Goal: Task Accomplishment & Management: Use online tool/utility

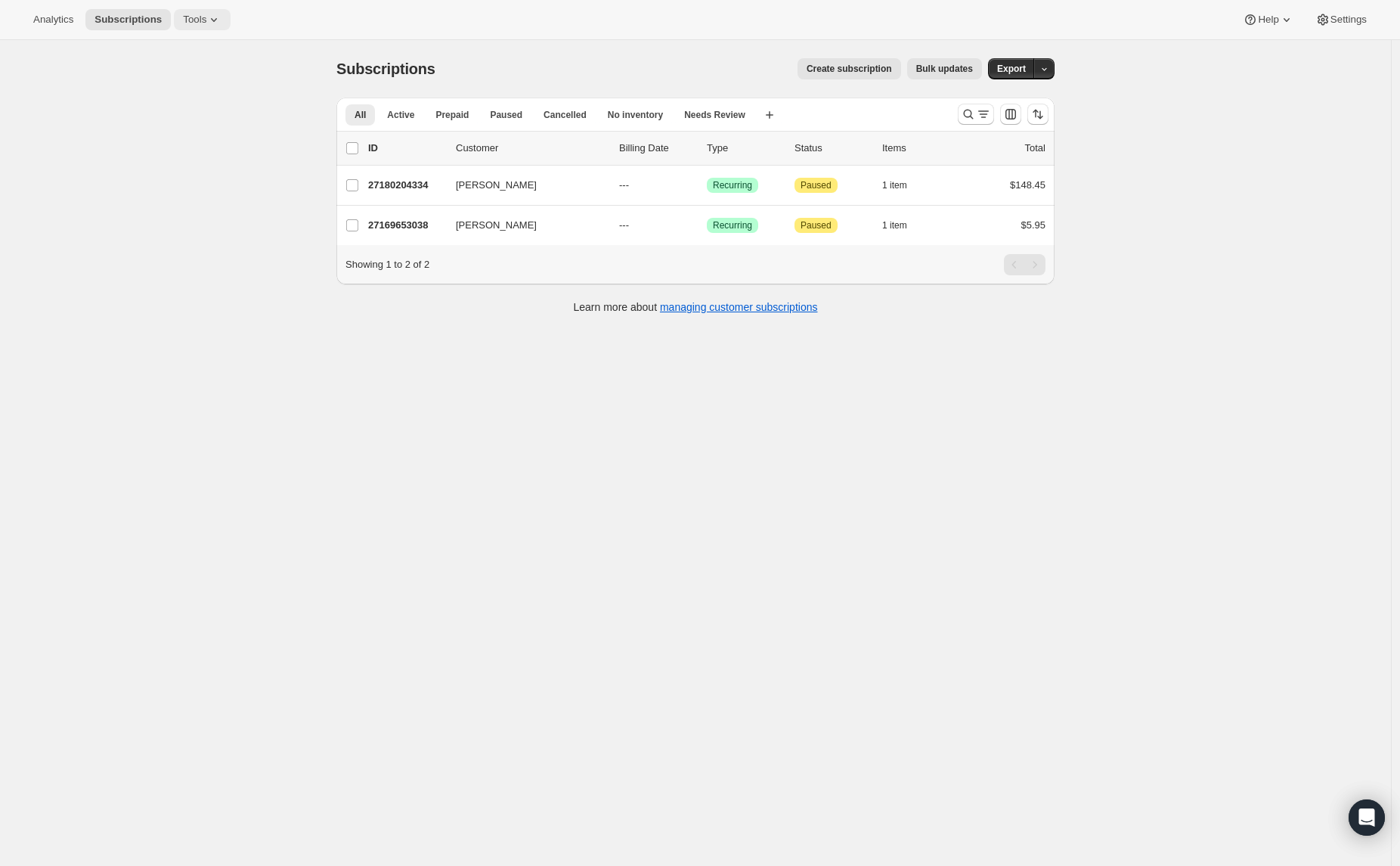
click at [213, 25] on icon at bounding box center [213, 19] width 15 height 15
click at [196, 99] on span "Bundles" at bounding box center [213, 102] width 134 height 15
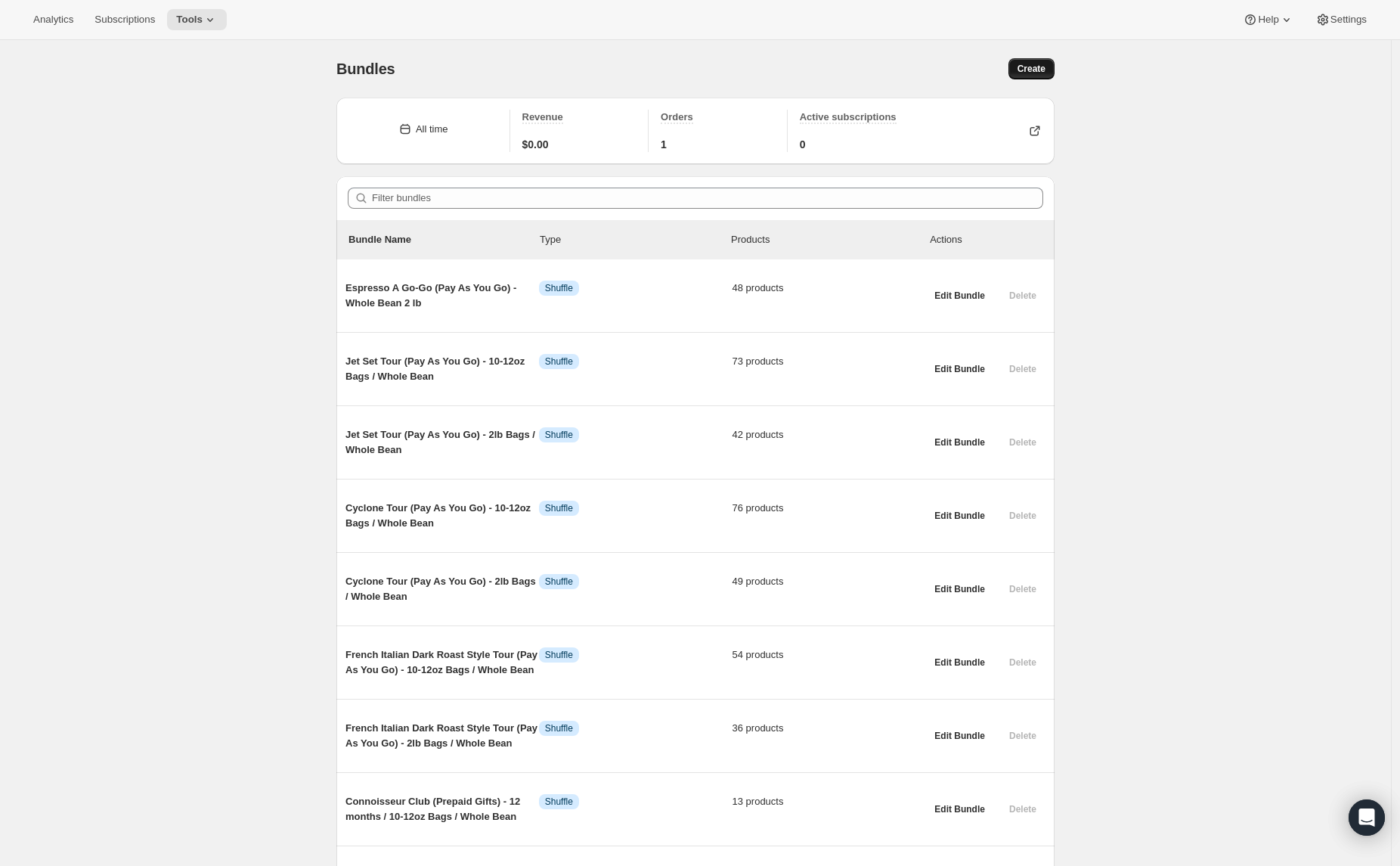
click at [1026, 63] on span "Create" at bounding box center [1032, 69] width 28 height 12
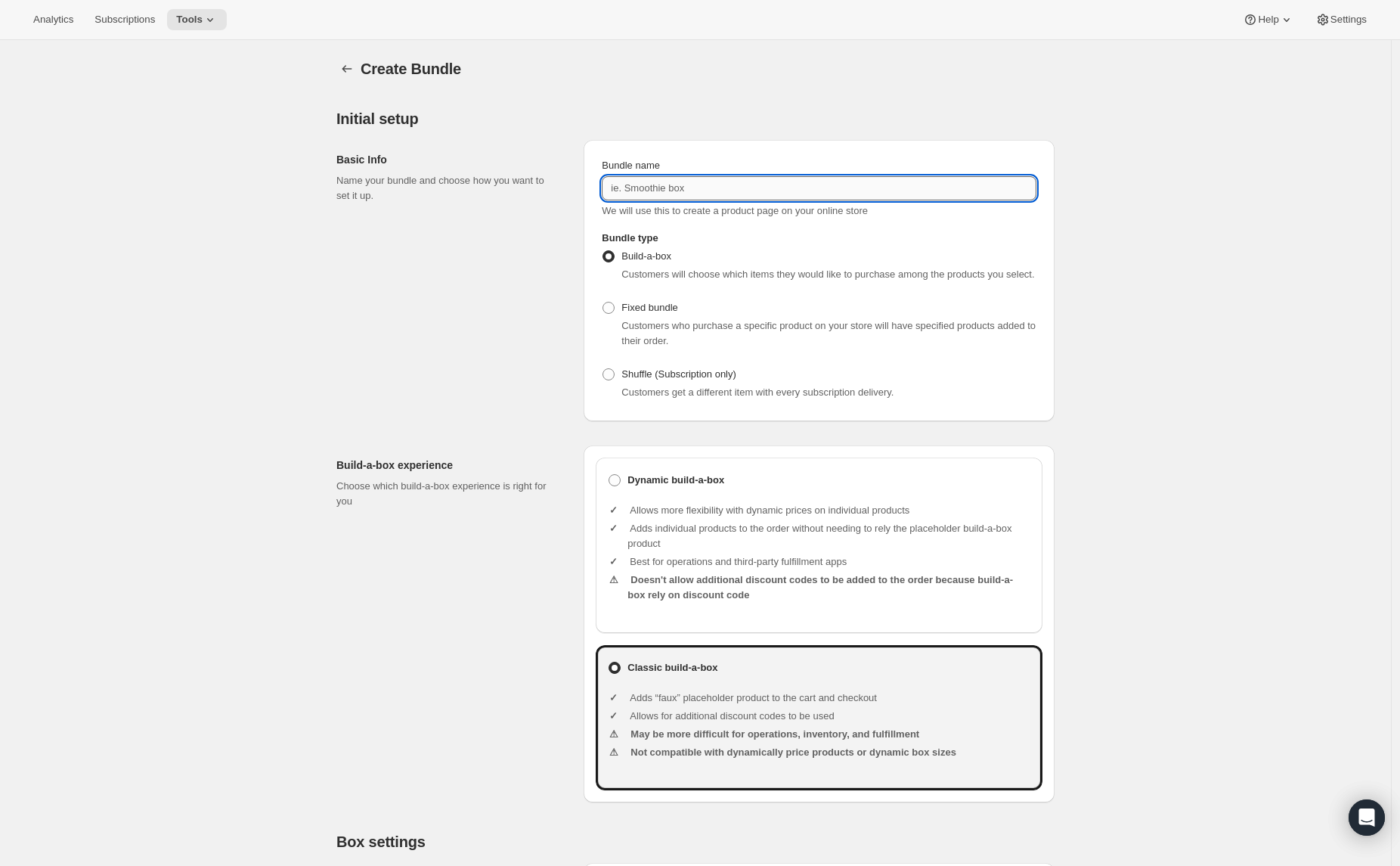
click at [622, 189] on input "Bundle name" at bounding box center [819, 188] width 434 height 24
paste input "French Italian Dark Roast Style Tour (Pay As You Go) - 10-12oz Bags / Whole Bean"
drag, startPoint x: 943, startPoint y: 185, endPoint x: 1042, endPoint y: 189, distance: 99.1
click at [1042, 189] on div "Bundle name French Italian Dark Roast Style Tour (Pay As You Go) - 10-12oz Bags…" at bounding box center [819, 188] width 447 height 72
type input "French Italian Dark Roast Style Tour (Pay As You Go) - 10-12oz Bags / French Pr…"
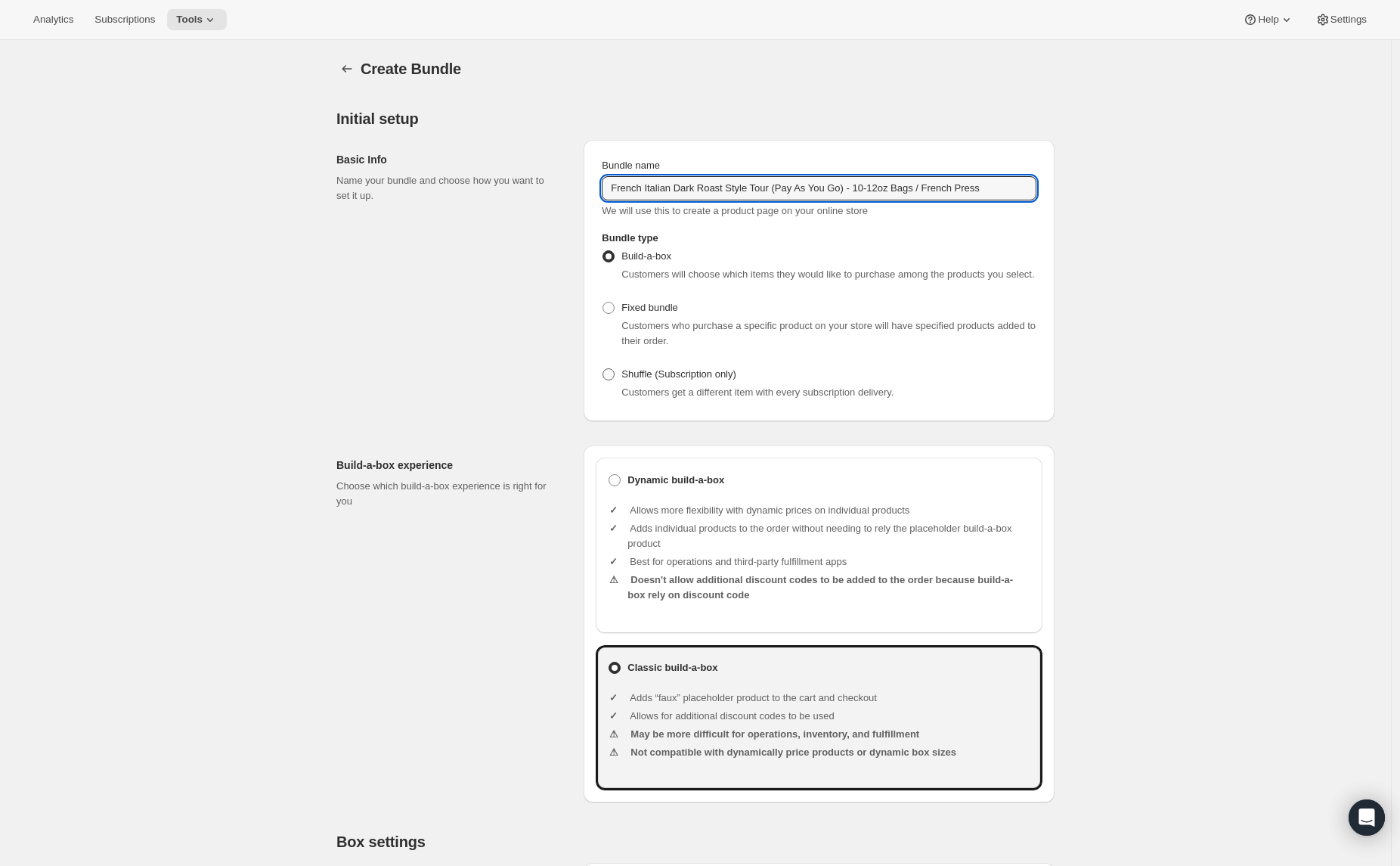
click at [633, 381] on span "Shuffle (Subscription only)" at bounding box center [678, 374] width 115 height 15
click at [604, 369] on input "Shuffle (Subscription only)" at bounding box center [603, 368] width 1 height 1
radio input "true"
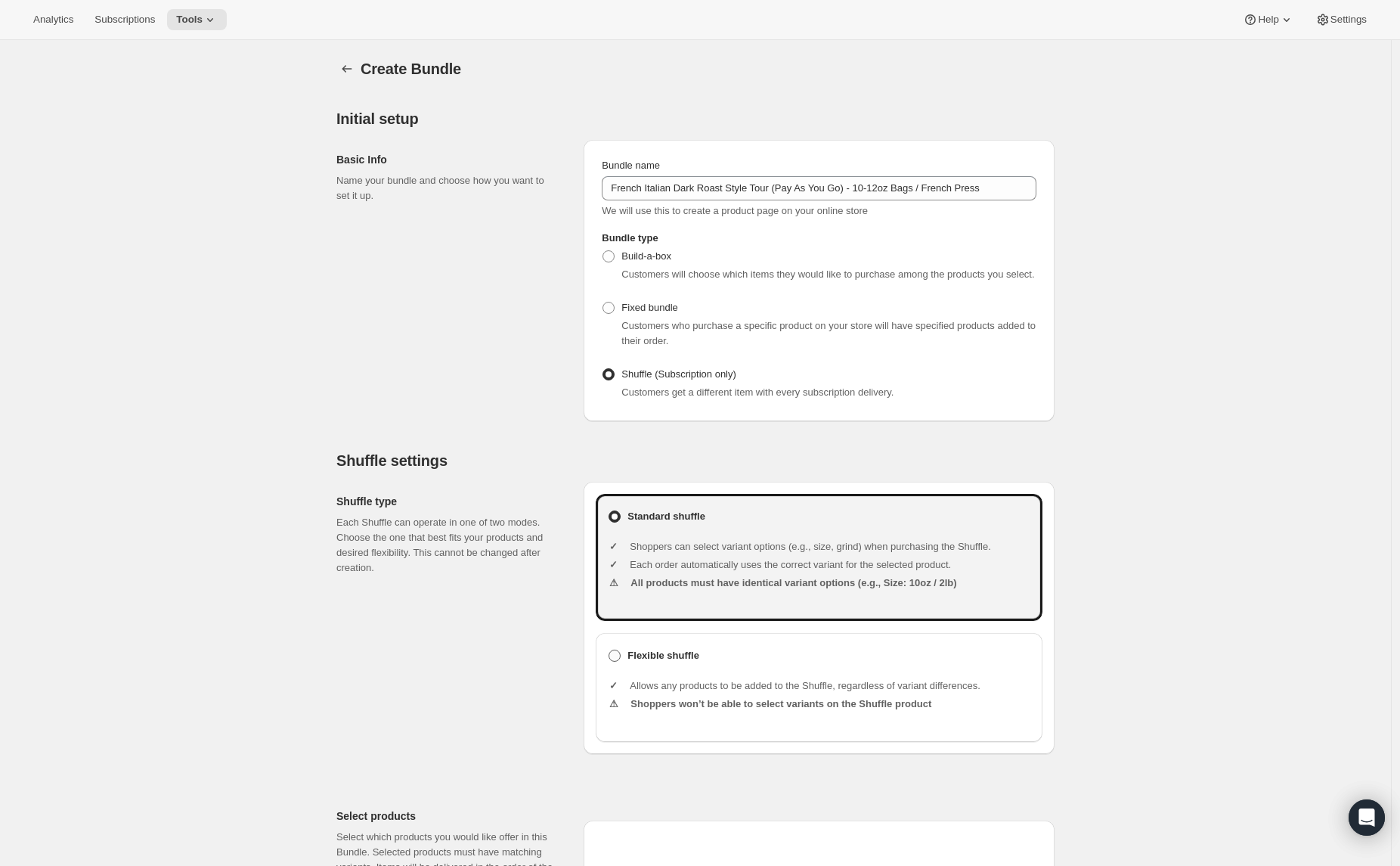
click at [634, 666] on label "Flexible shuffle" at bounding box center [819, 655] width 423 height 21
click at [610, 650] on input "Flexible shuffle" at bounding box center [609, 649] width 1 height 1
radio input "true"
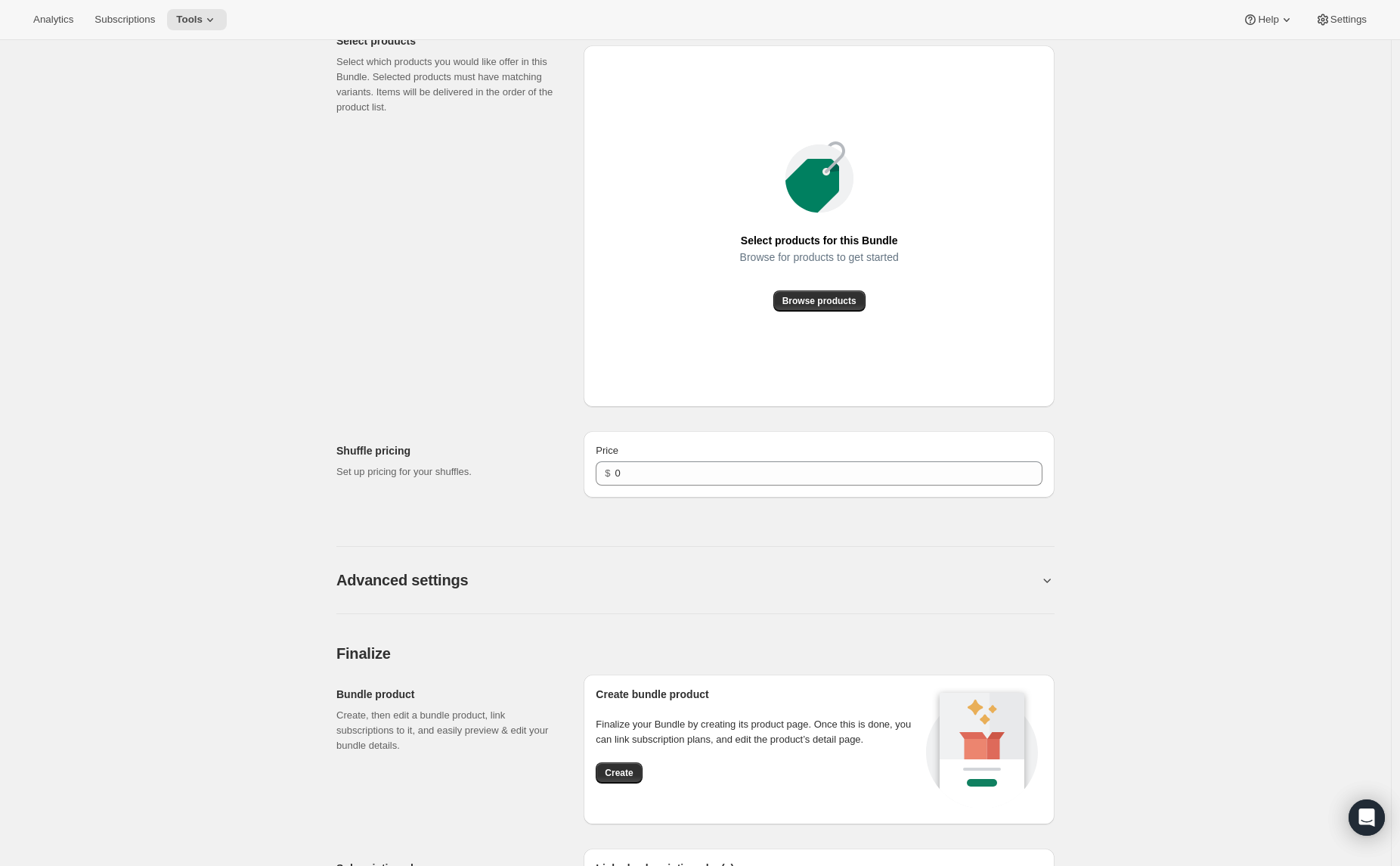
scroll to position [911, 0]
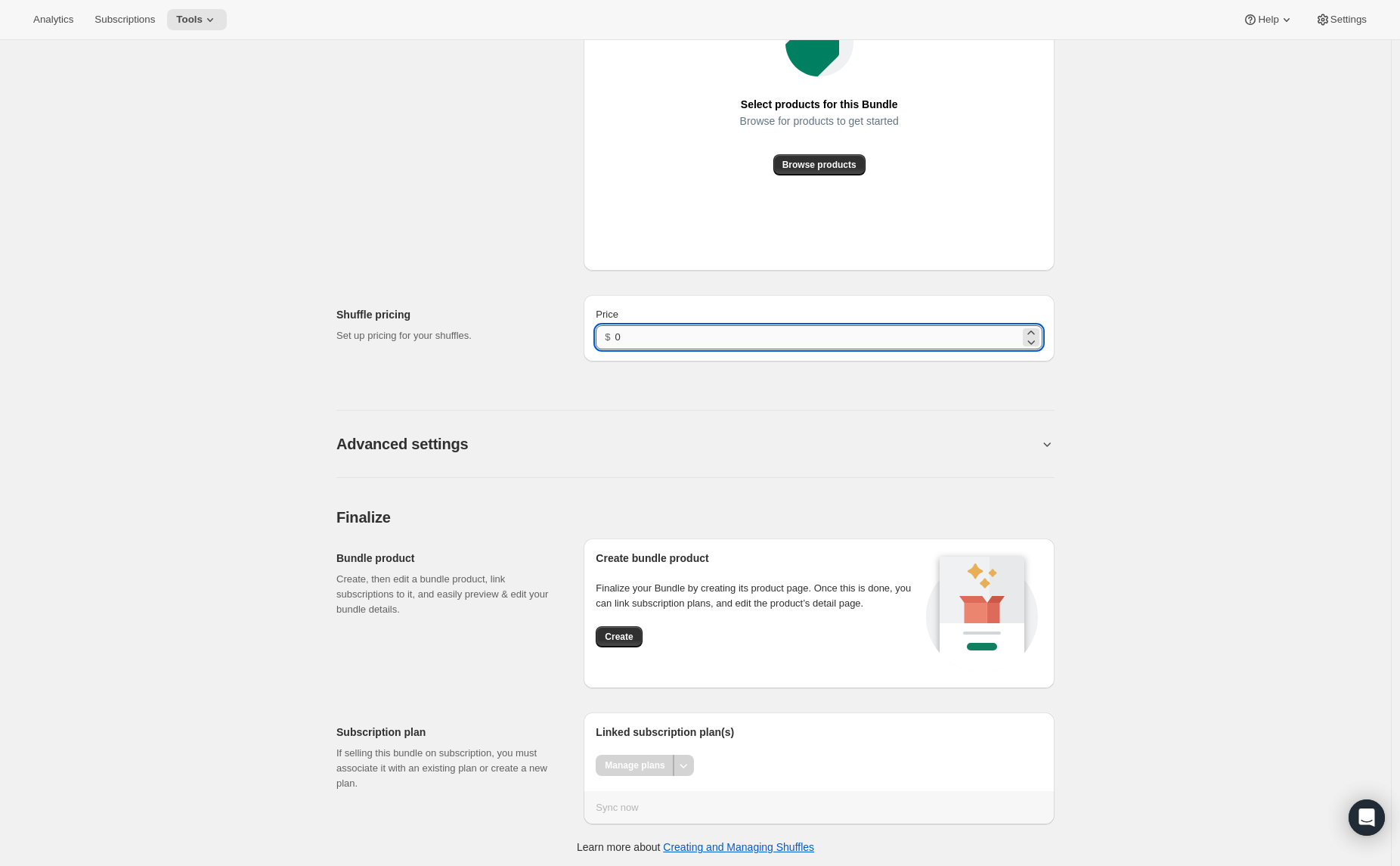
click at [642, 349] on input "0" at bounding box center [818, 337] width 404 height 24
click at [622, 642] on span "Create" at bounding box center [619, 637] width 28 height 12
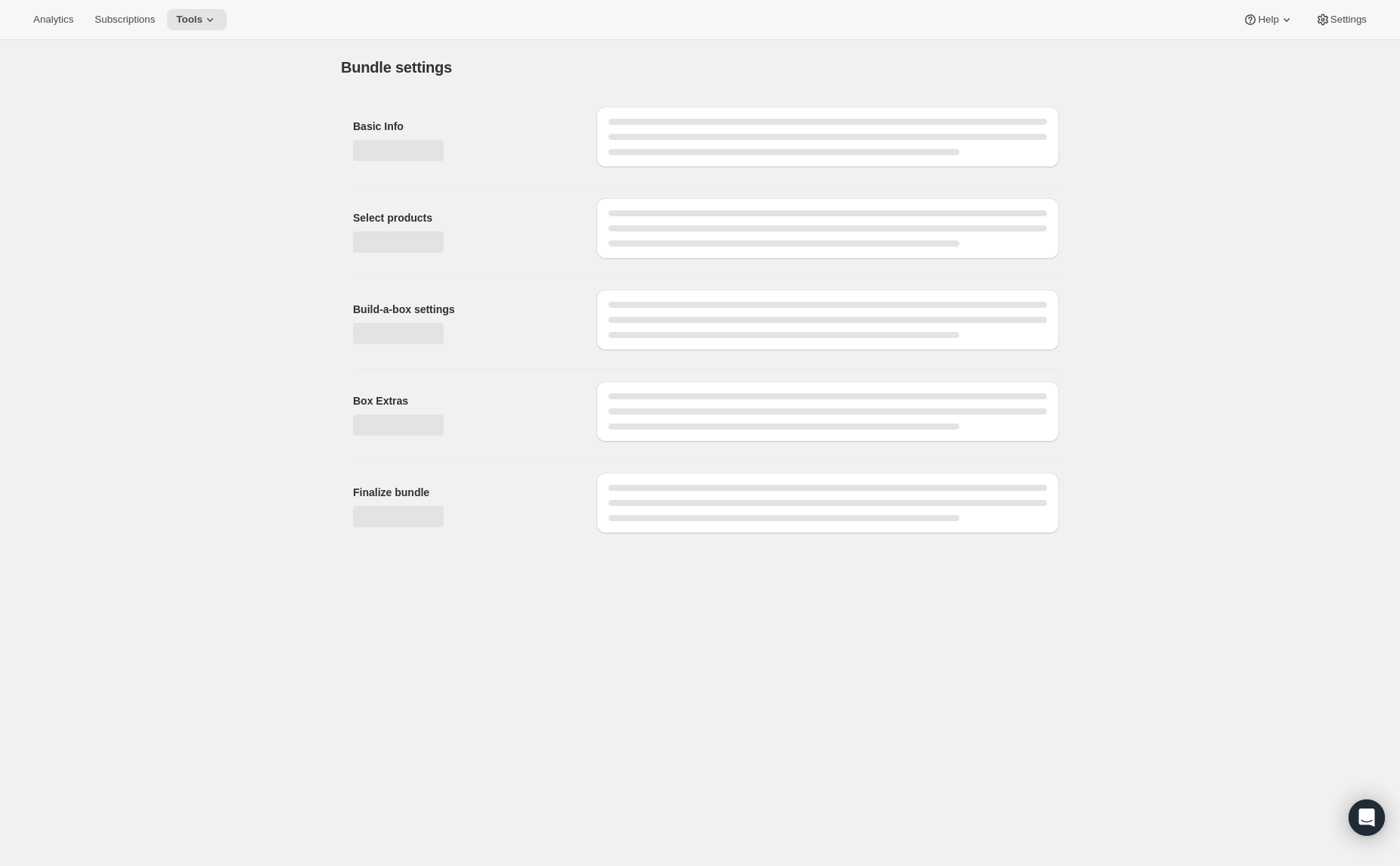
scroll to position [0, 0]
type input "0"
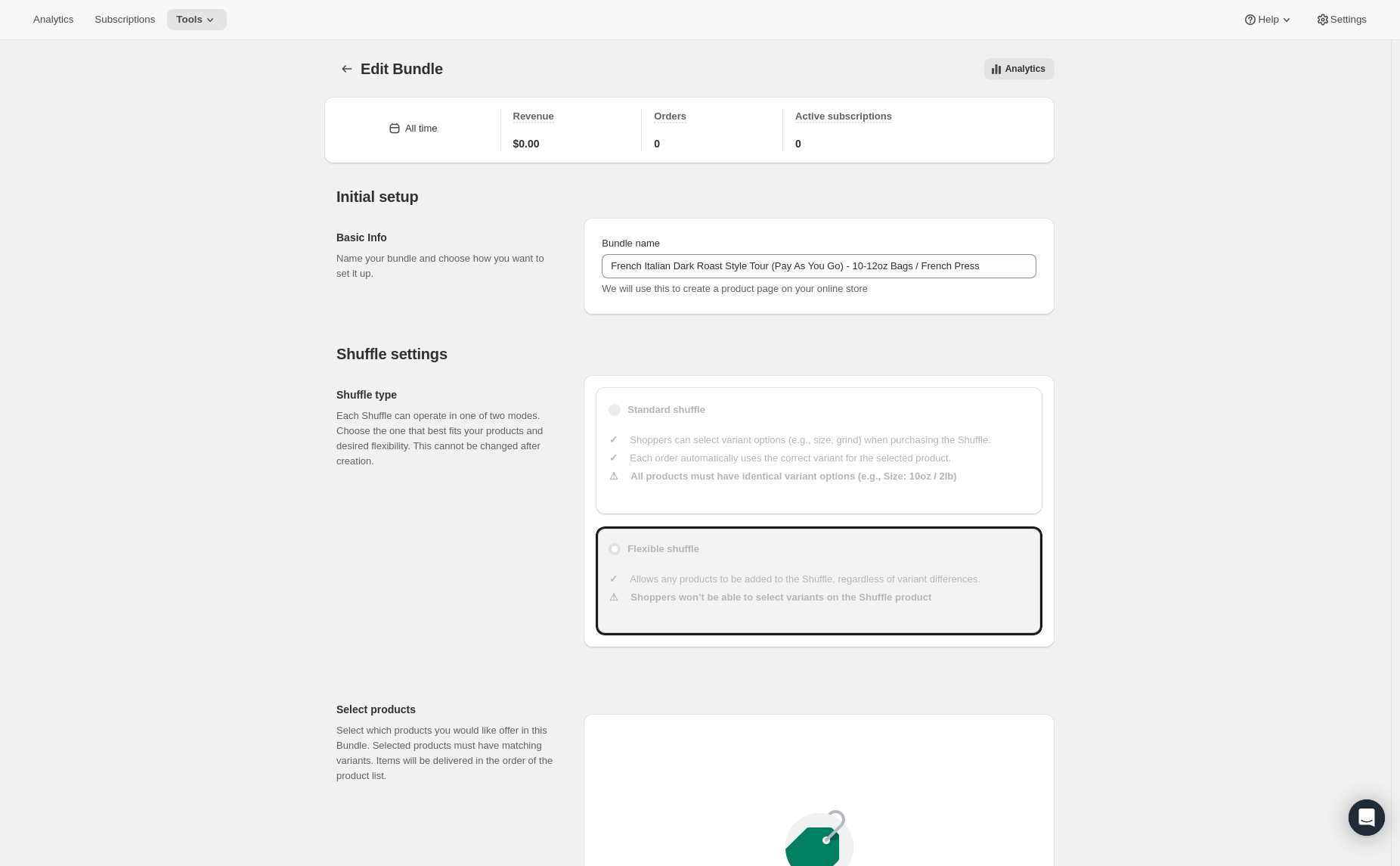
scroll to position [850, 0]
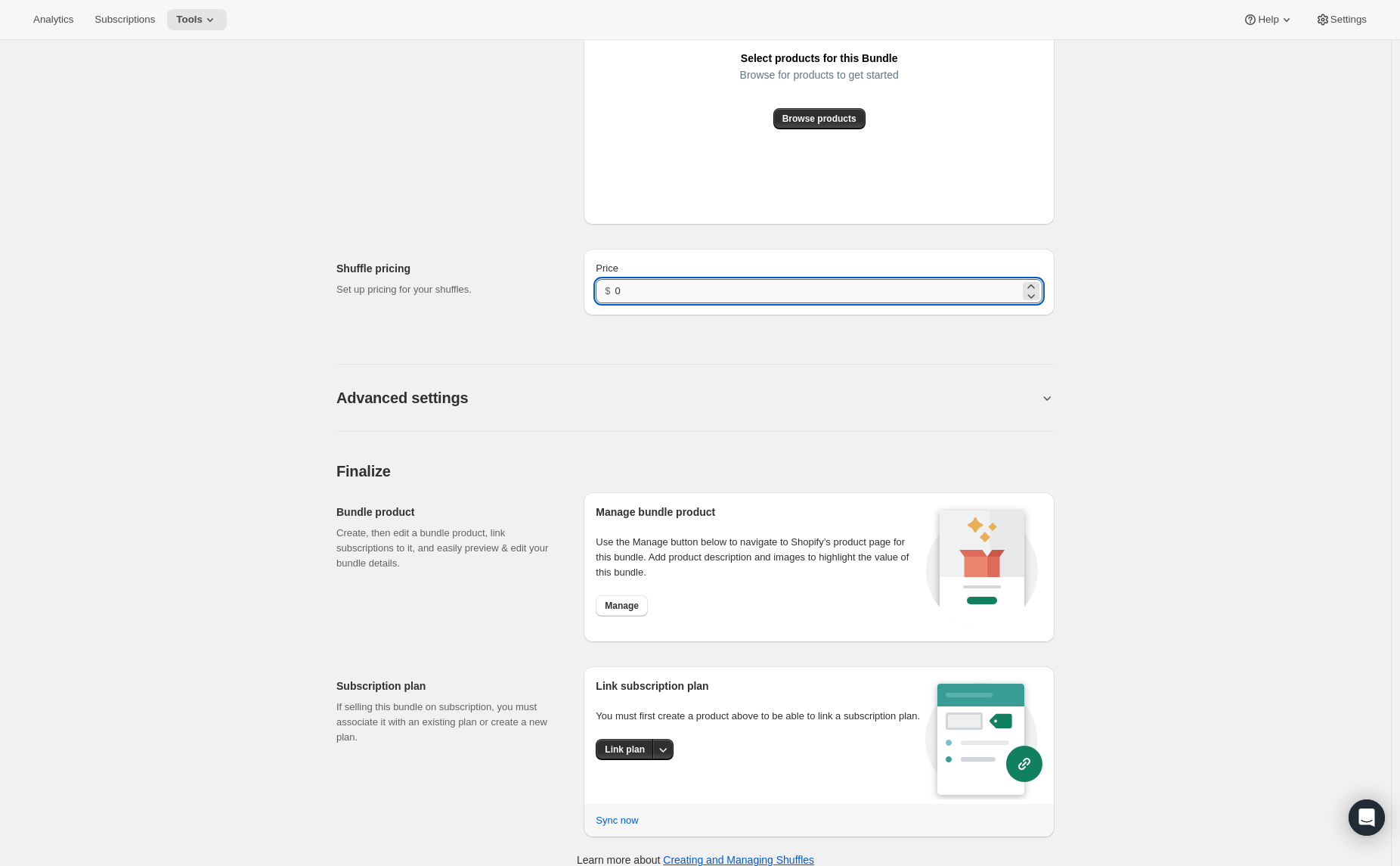
click at [645, 296] on input "0" at bounding box center [818, 291] width 404 height 24
type input "26.26"
click at [645, 749] on div "Link subscription plan You must first create a product above to be able to link…" at bounding box center [760, 741] width 330 height 125
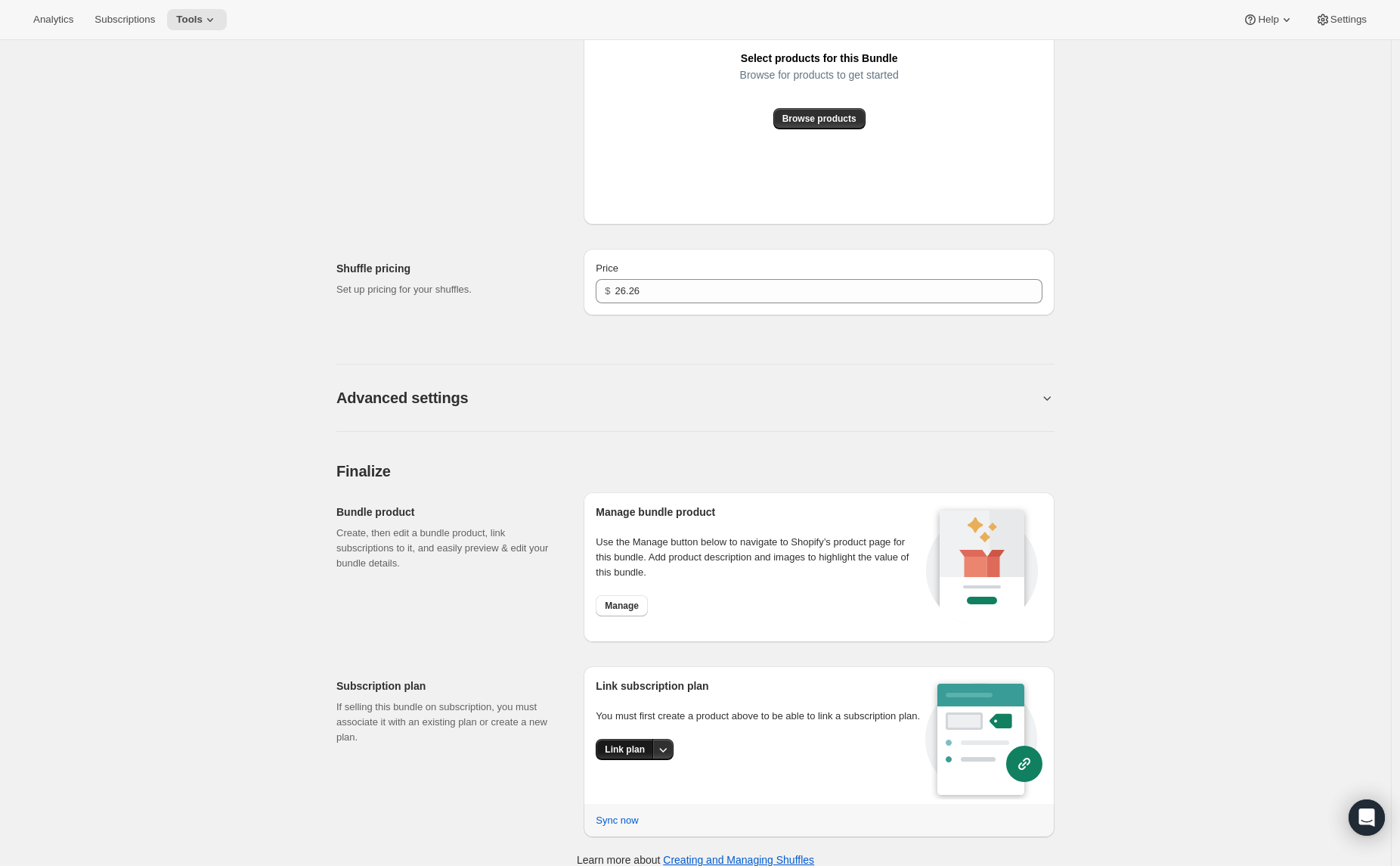
click at [646, 758] on button "Link plan" at bounding box center [625, 749] width 58 height 21
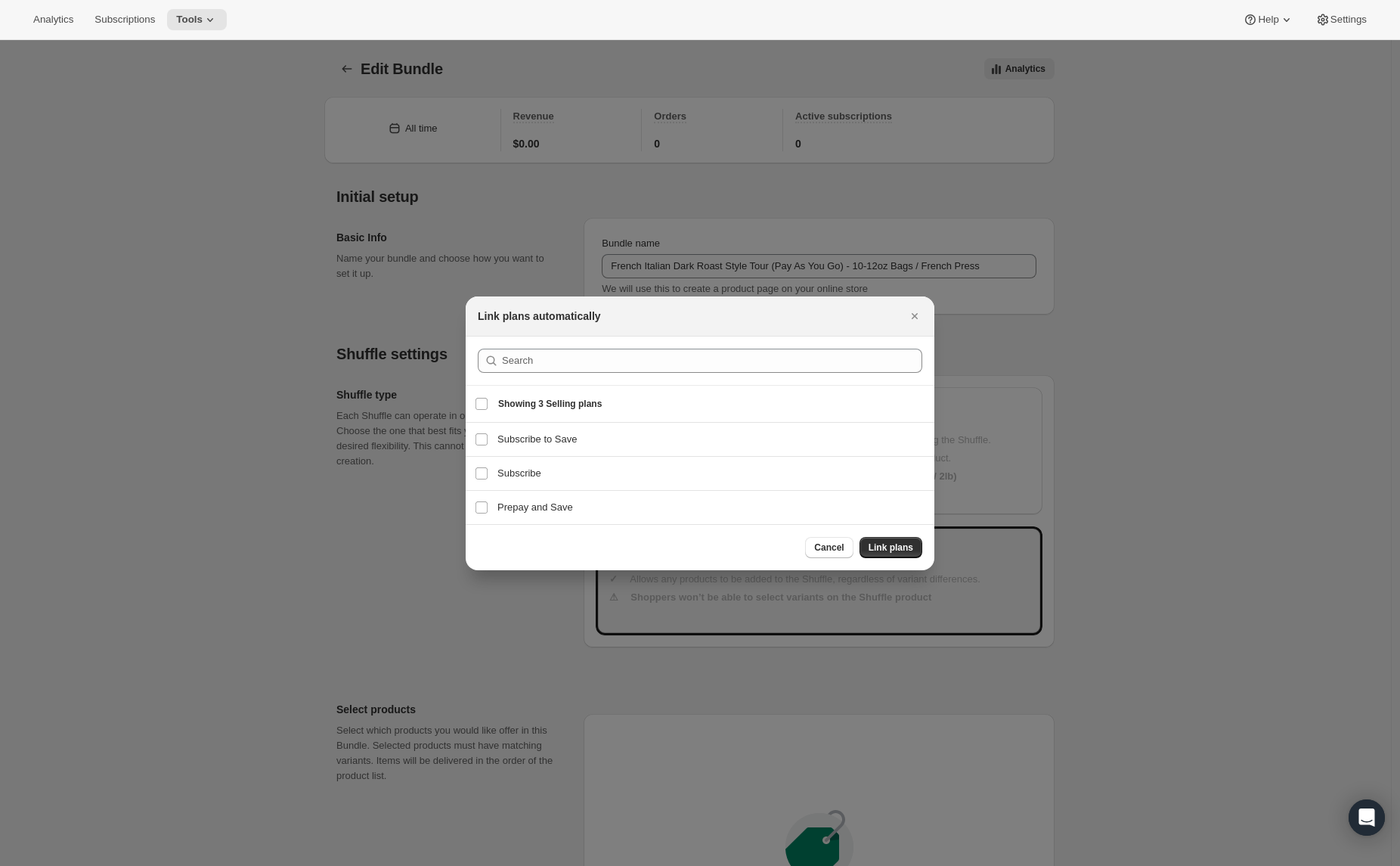
scroll to position [0, 0]
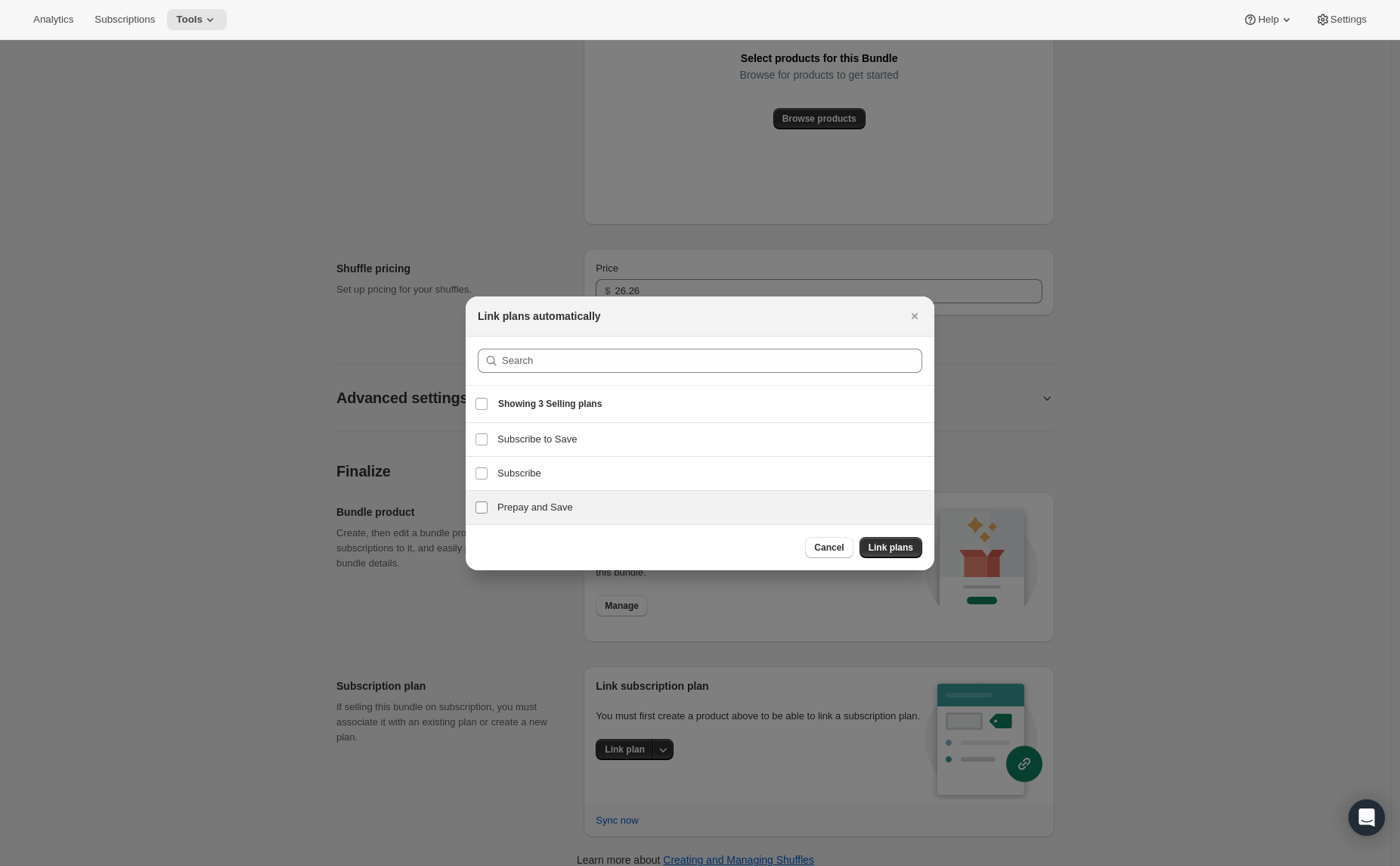
click at [488, 508] on span ":r3v:" at bounding box center [481, 507] width 13 height 13
click at [488, 508] on input "Prepay and Save" at bounding box center [482, 507] width 12 height 12
checkbox input "true"
click at [483, 469] on input "Subscribe" at bounding box center [482, 473] width 12 height 12
checkbox input "true"
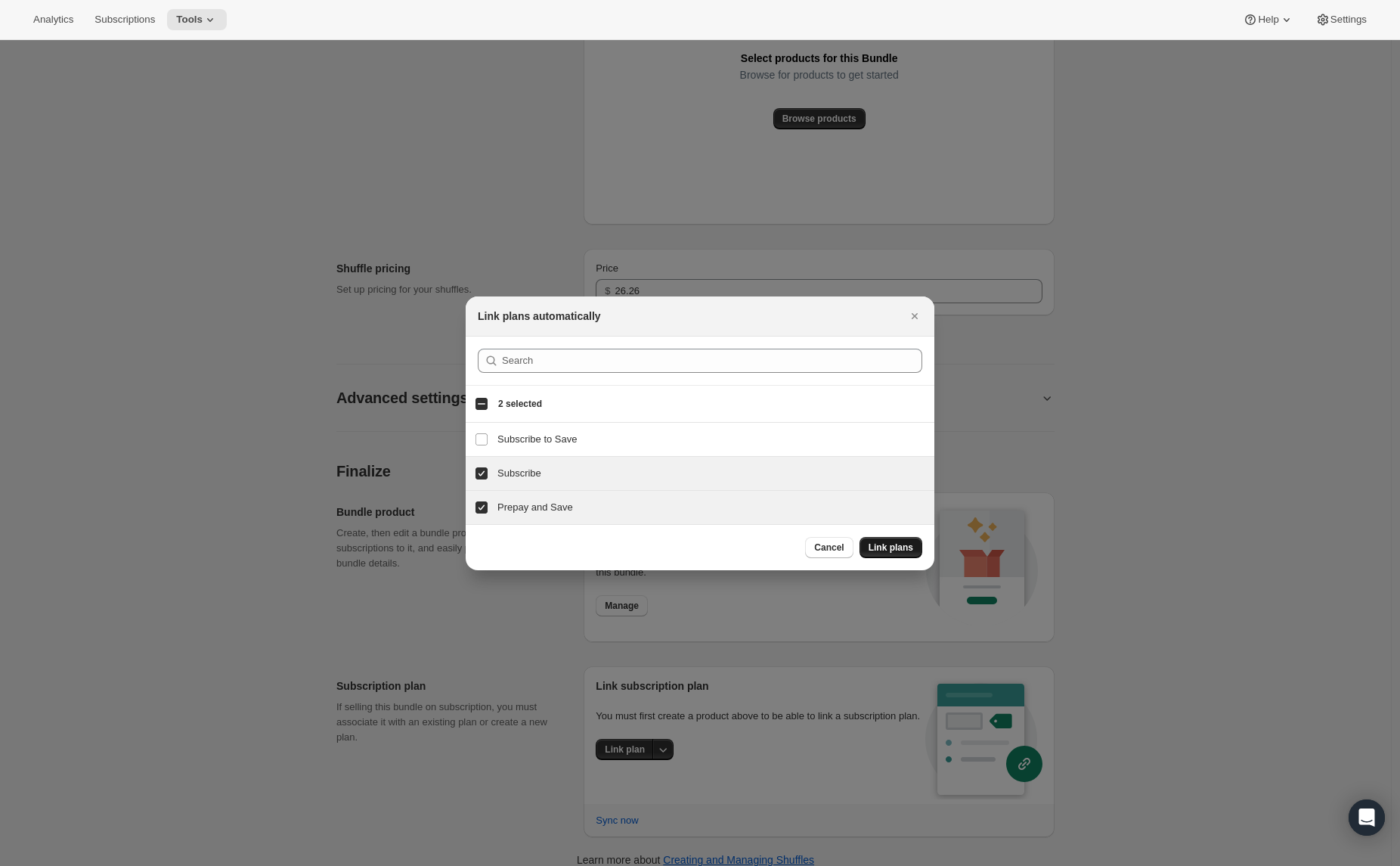
click at [870, 547] on span "Link plans" at bounding box center [891, 547] width 45 height 12
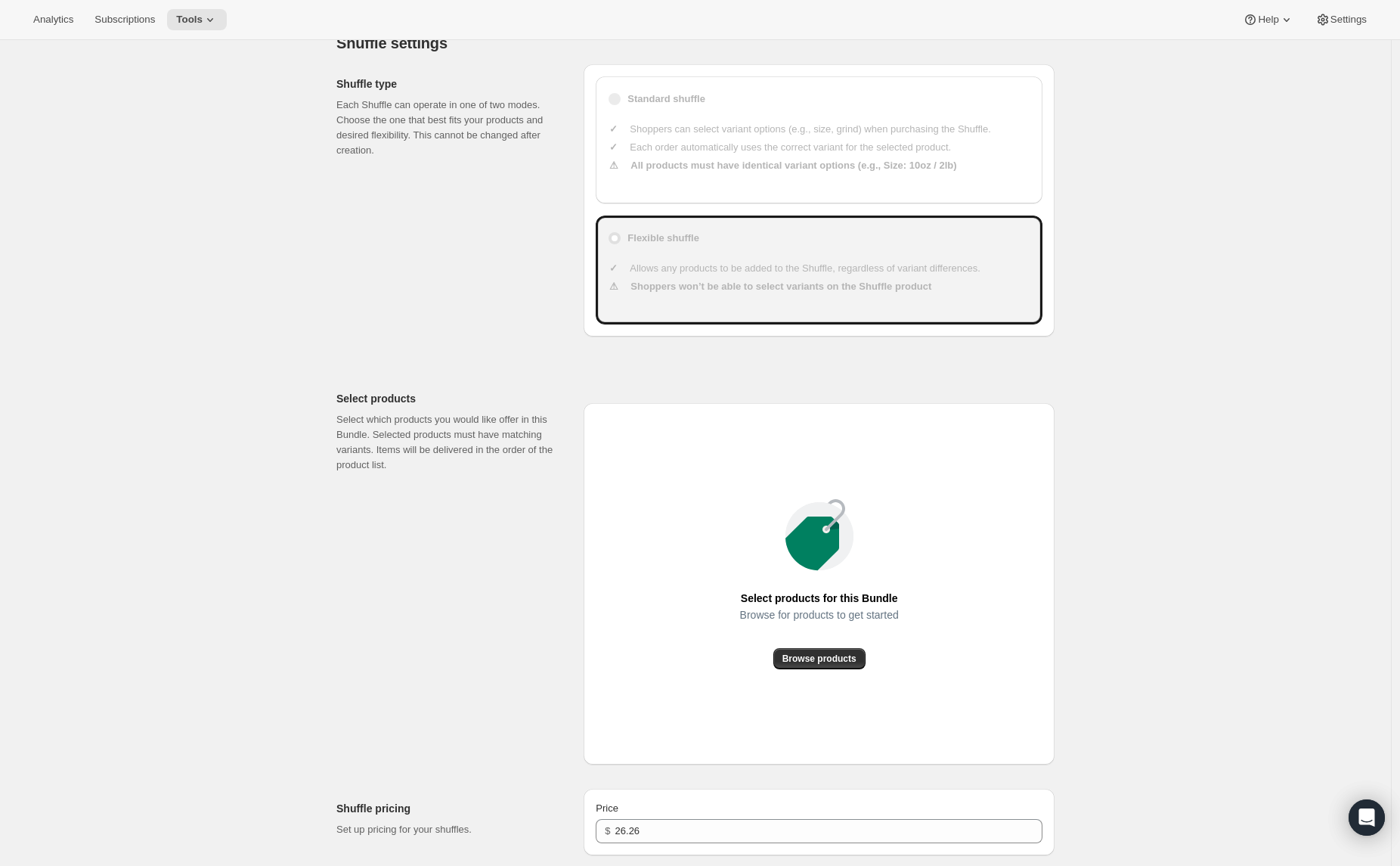
scroll to position [312, 0]
click at [837, 655] on span "Browse products" at bounding box center [819, 658] width 74 height 12
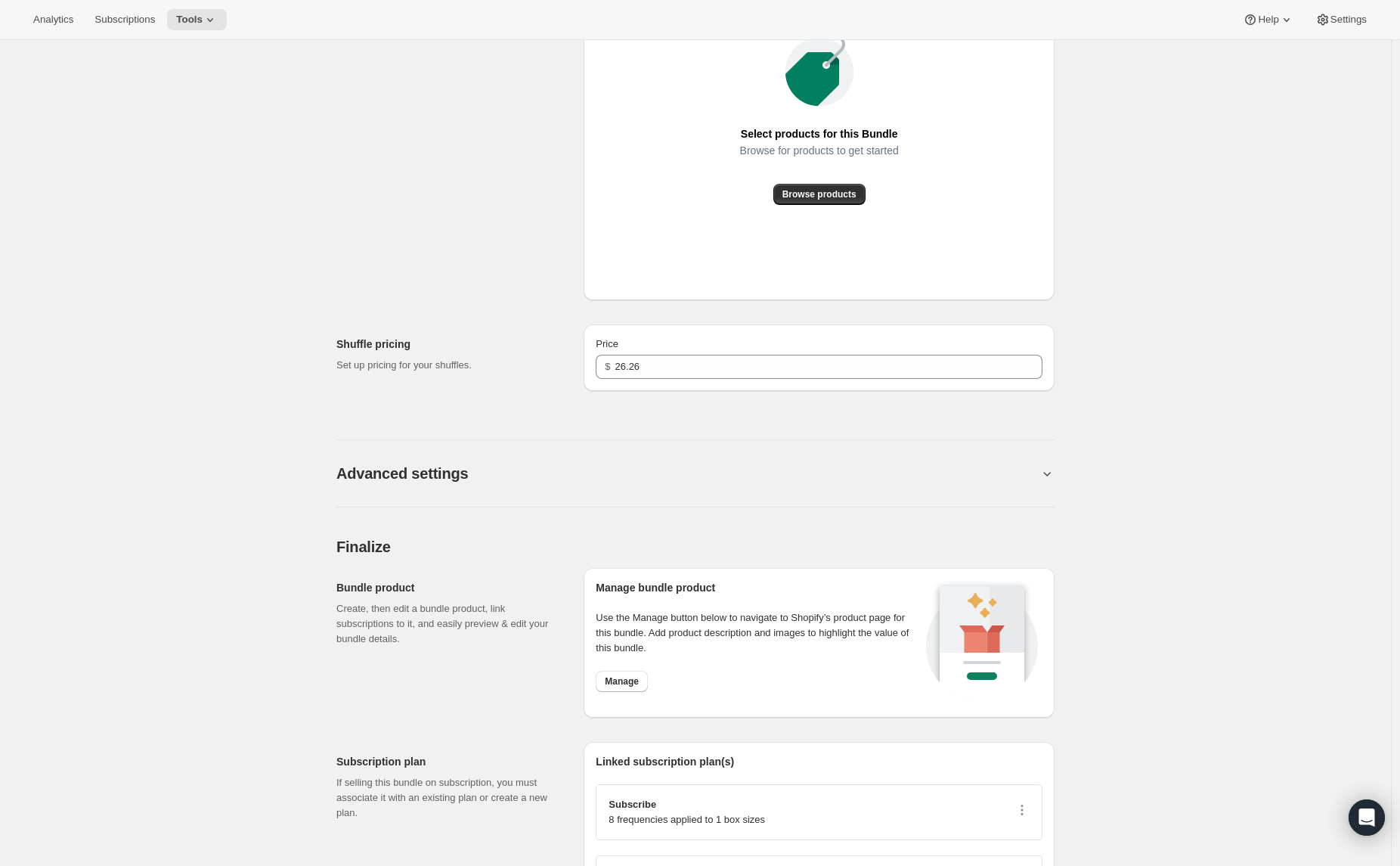
scroll to position [0, 0]
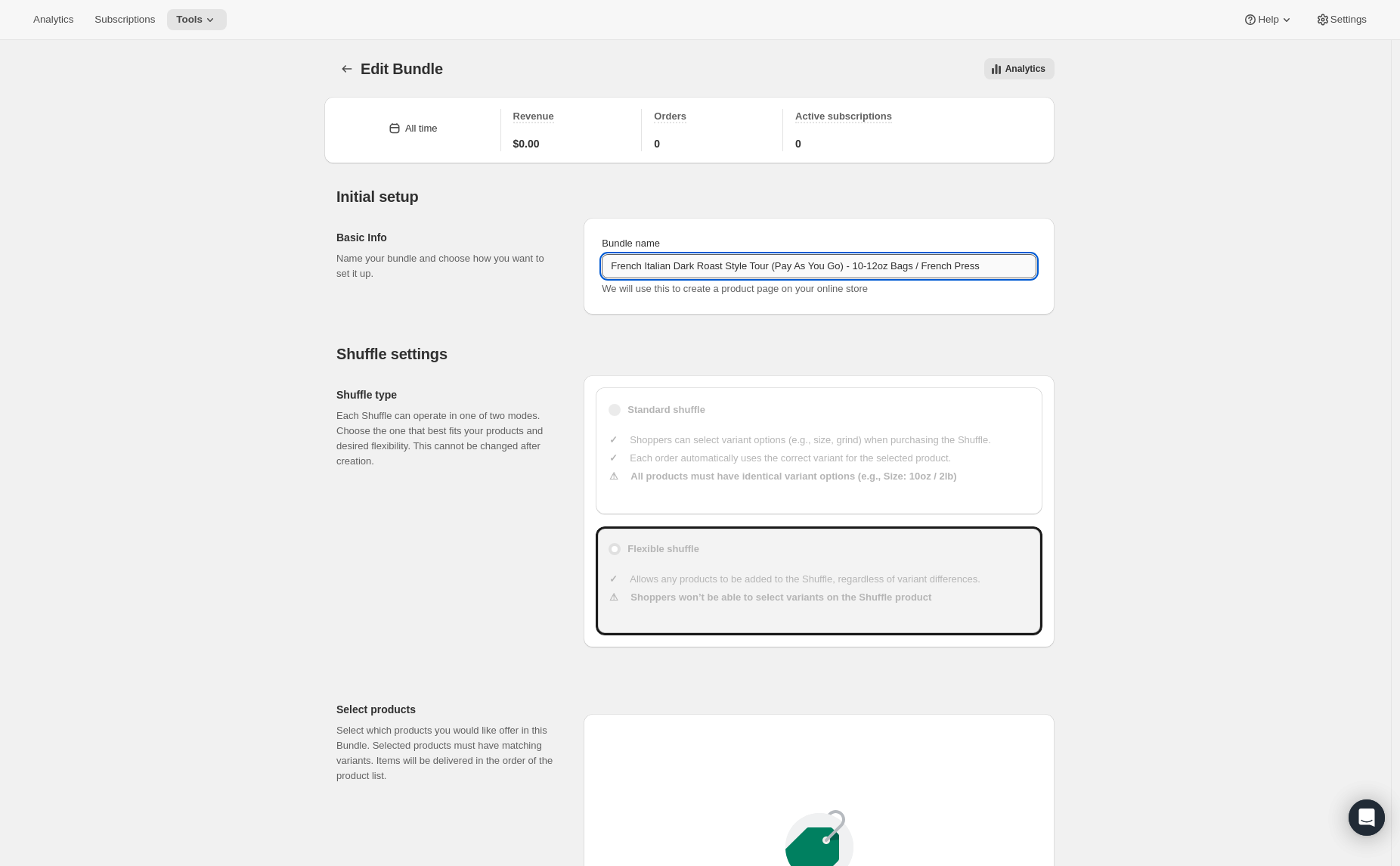
click at [694, 269] on input "French Italian Dark Roast Style Tour (Pay As You Go) - 10-12oz Bags / French Pr…" at bounding box center [819, 265] width 434 height 24
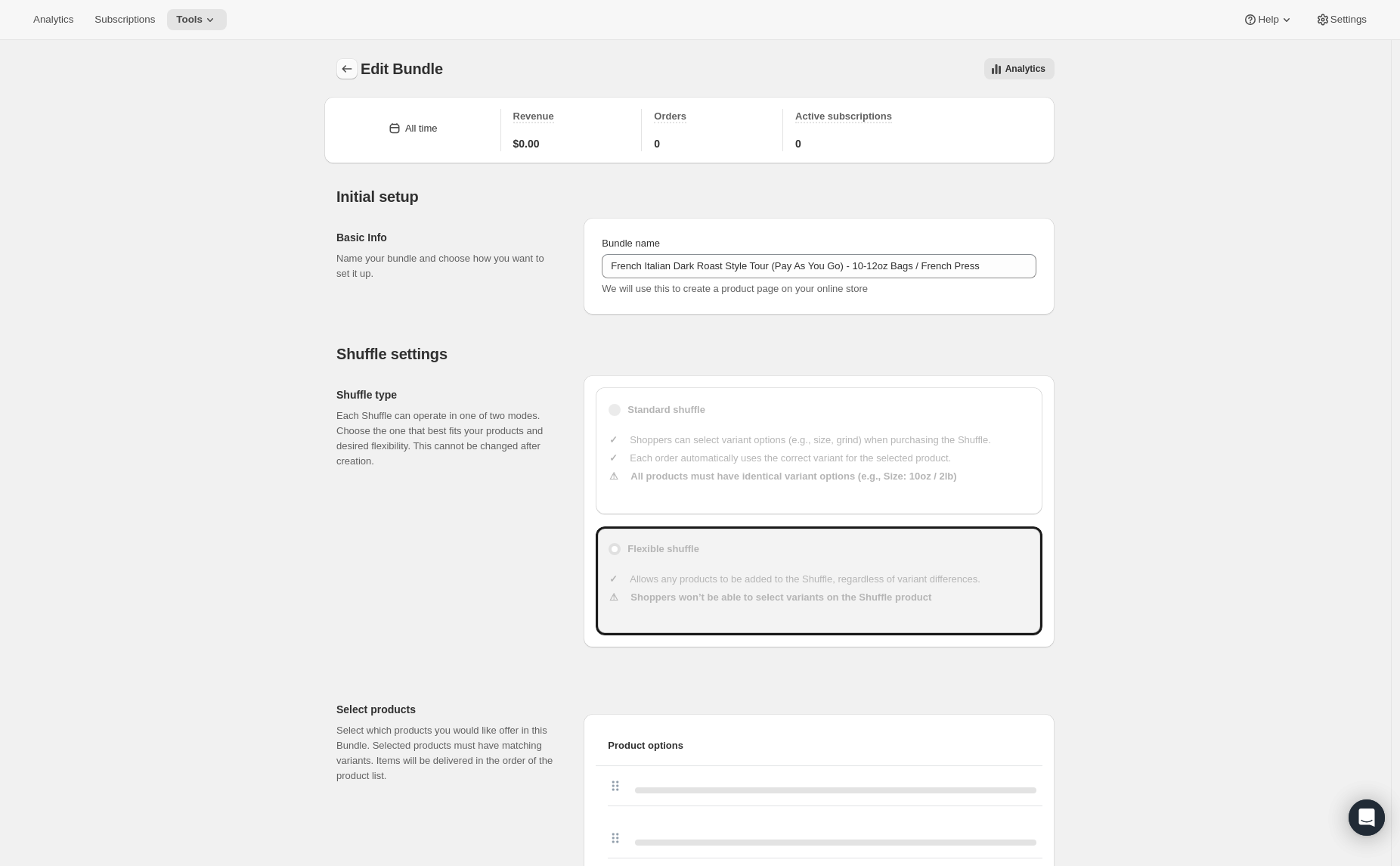
click at [354, 70] on icon "Bundles" at bounding box center [346, 69] width 15 height 15
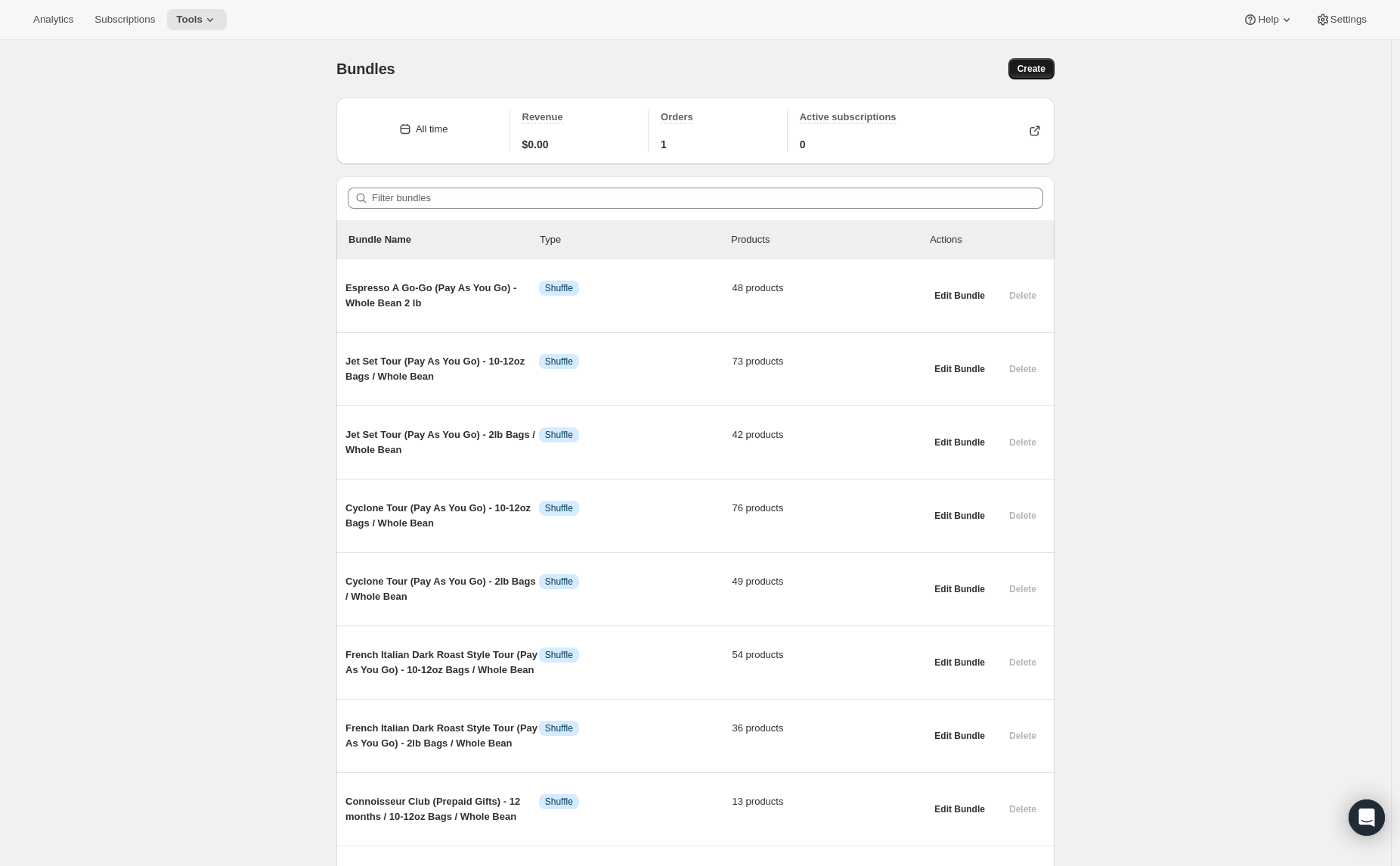
click at [1026, 70] on span "Create" at bounding box center [1032, 69] width 28 height 12
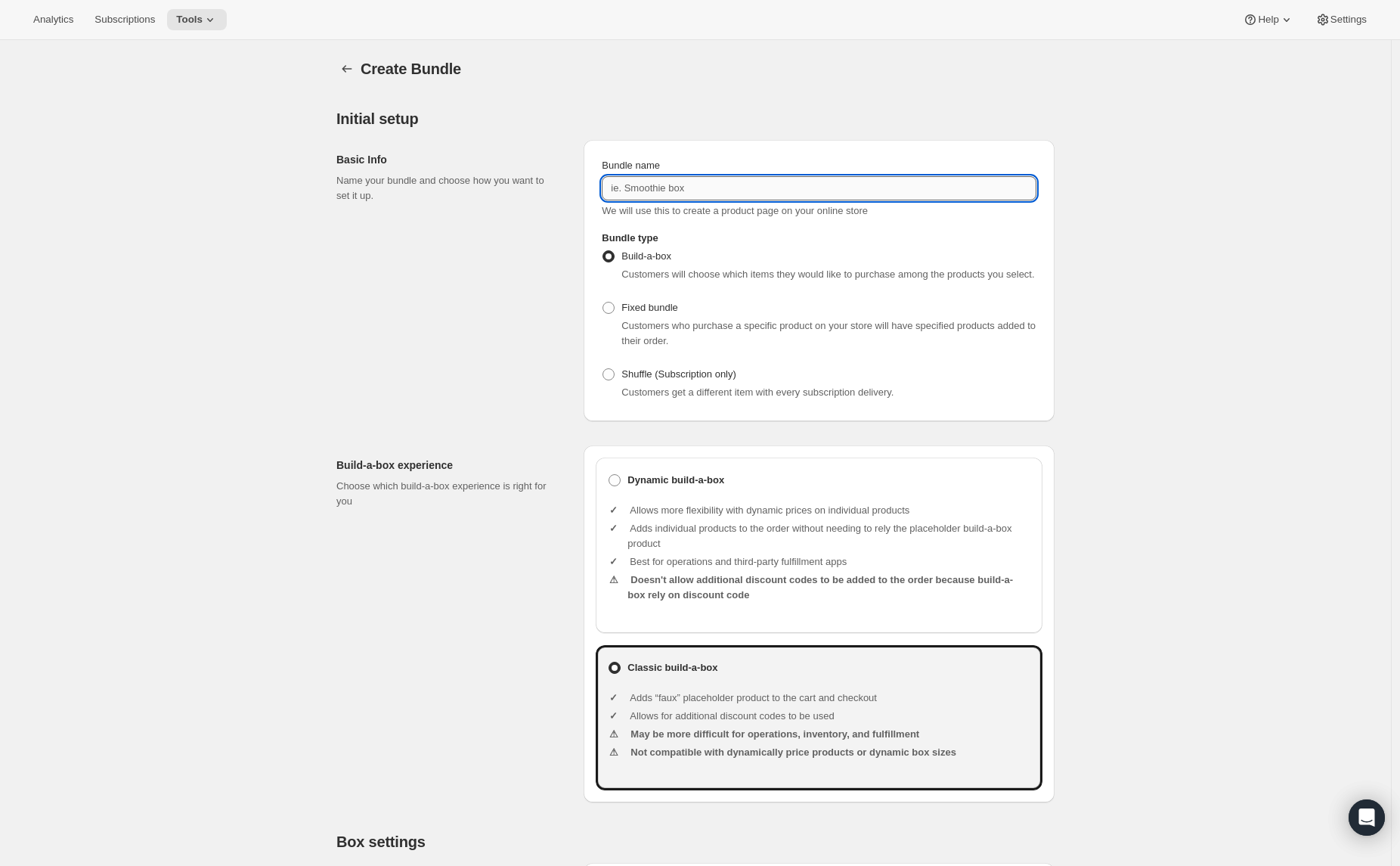
click at [699, 191] on input "Bundle name" at bounding box center [819, 188] width 434 height 24
paste input "French Italian Dark Roast Style Tour (Pay As You Go) - 10-12oz Bags / French Pr…"
click at [907, 188] on input "French Italian Dark Roast Style Tour (Pay As You Go) - 10-12oz Bags / French Pr…" at bounding box center [819, 188] width 434 height 24
type input "French Italian Dark Roast Style Tour (Pay As You Go) - 2lb Bags / French Press"
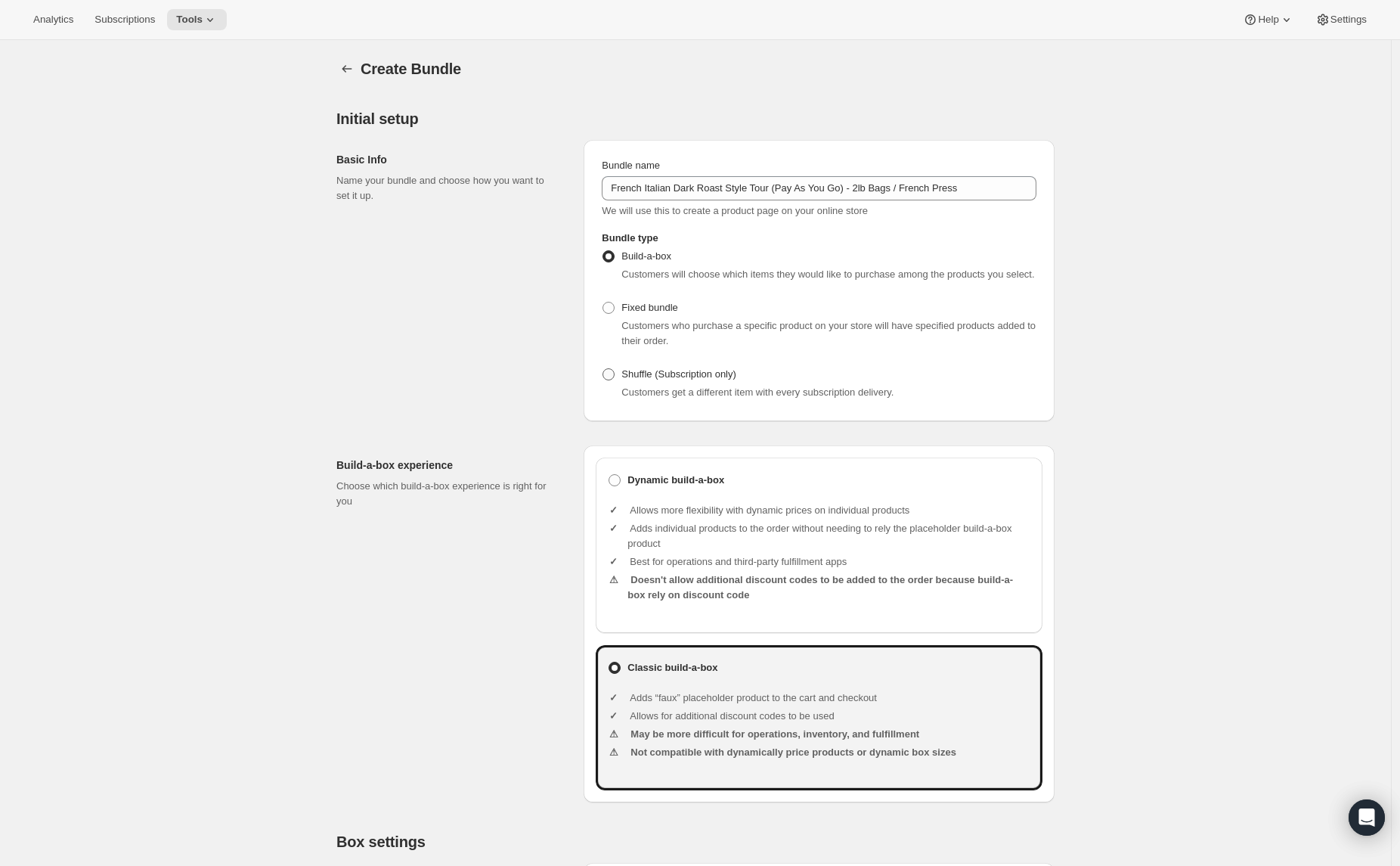
click at [611, 381] on span at bounding box center [609, 374] width 12 height 12
click at [604, 369] on input "Shuffle (Subscription only)" at bounding box center [603, 368] width 1 height 1
radio input "true"
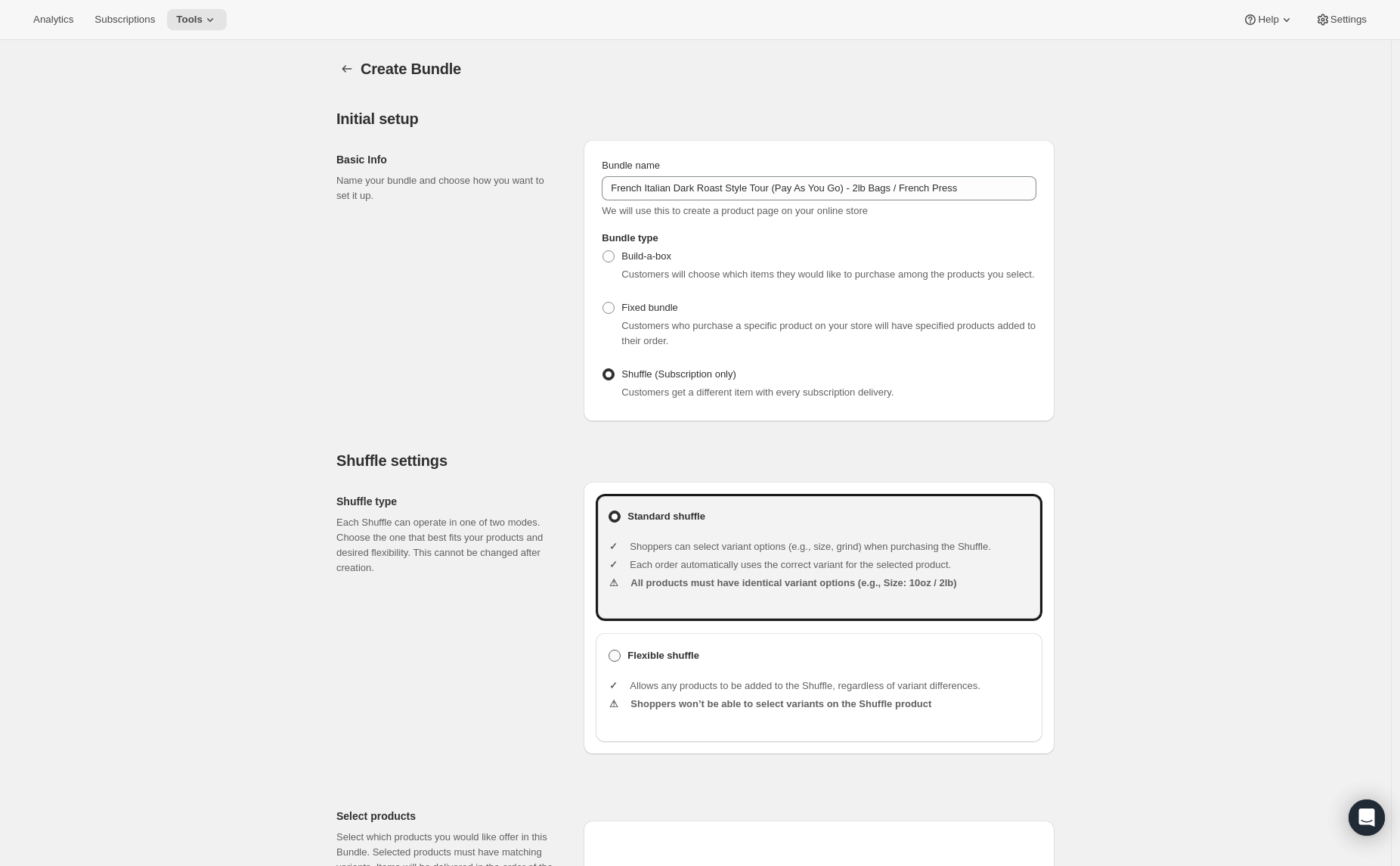
click at [636, 663] on b "Flexible shuffle" at bounding box center [663, 655] width 72 height 15
click at [610, 650] on input "Flexible shuffle" at bounding box center [609, 649] width 1 height 1
radio input "true"
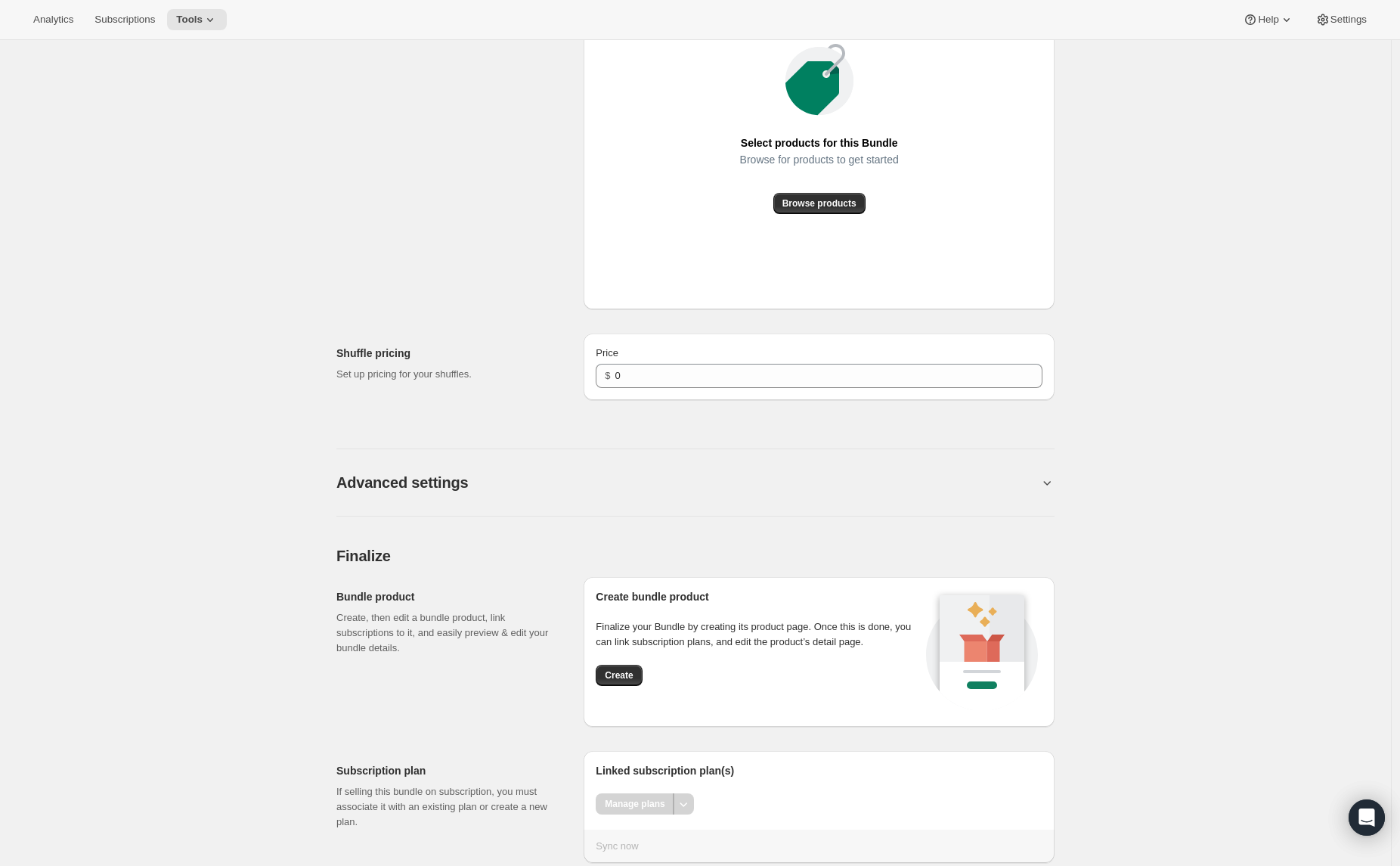
scroll to position [882, 0]
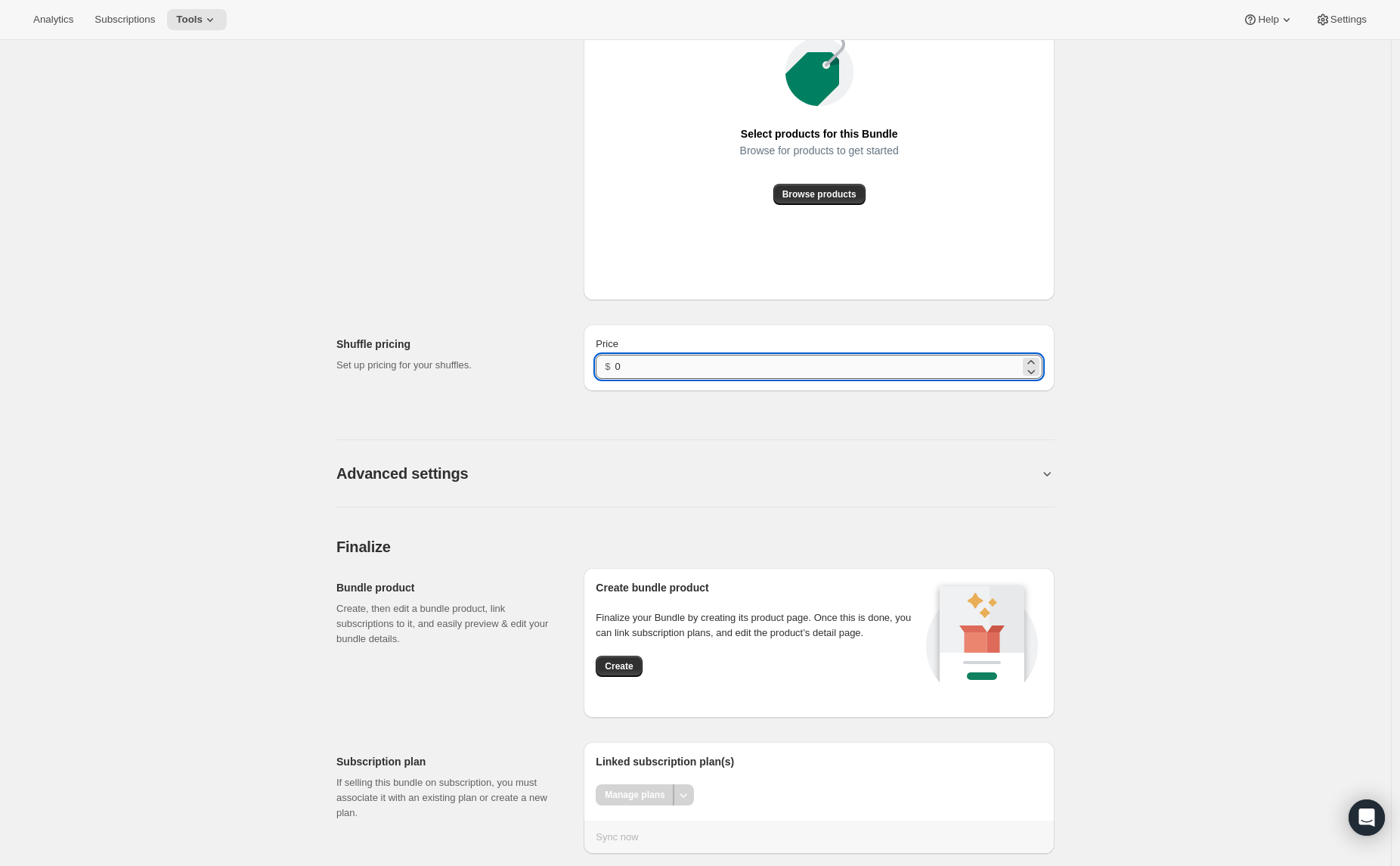
click at [642, 379] on input "0" at bounding box center [818, 366] width 404 height 24
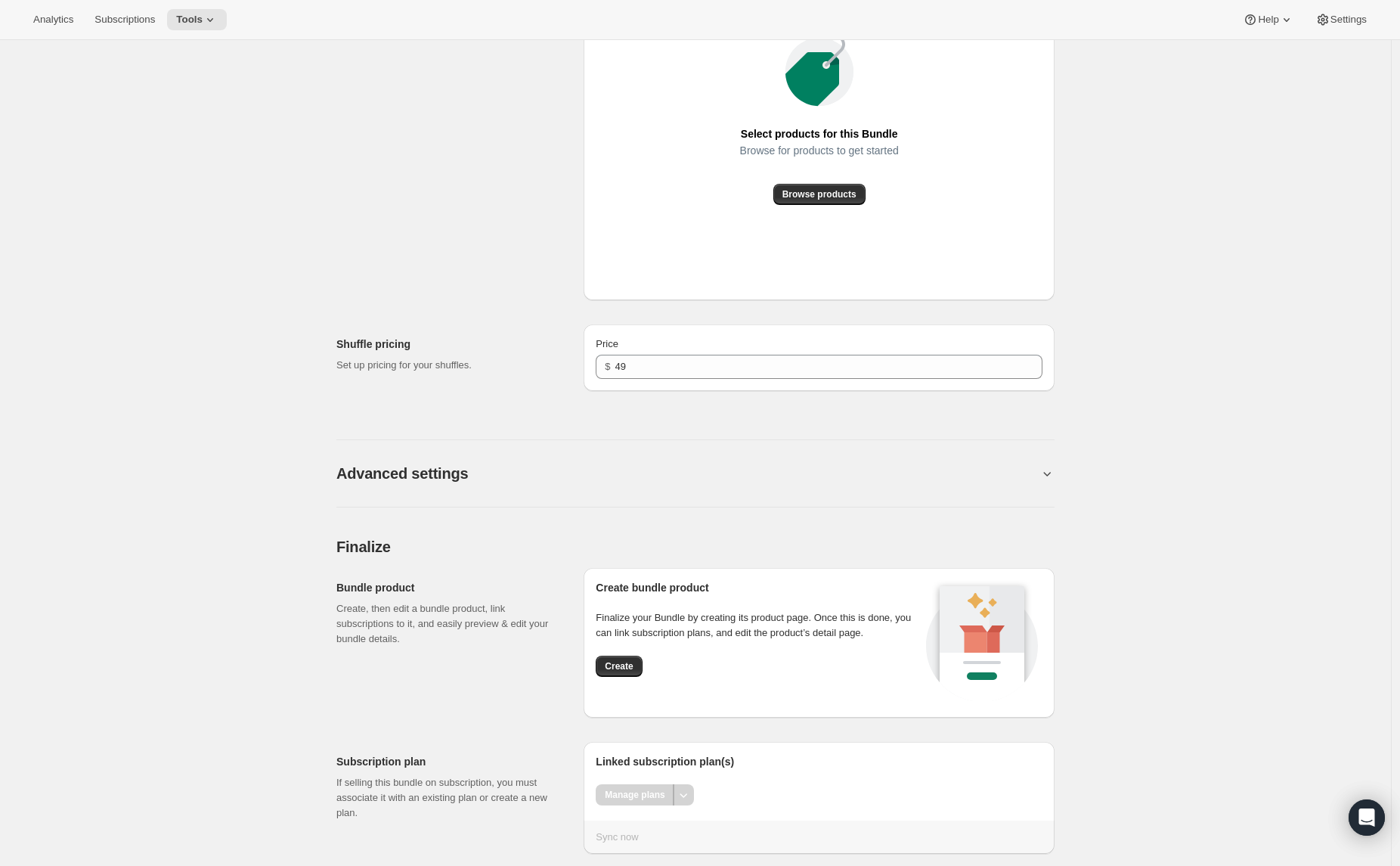
click at [619, 692] on div "Create bundle product Finalize your Bundle by creating its product page. Once t…" at bounding box center [759, 642] width 326 height 125
click at [619, 672] on span "Create" at bounding box center [619, 666] width 28 height 12
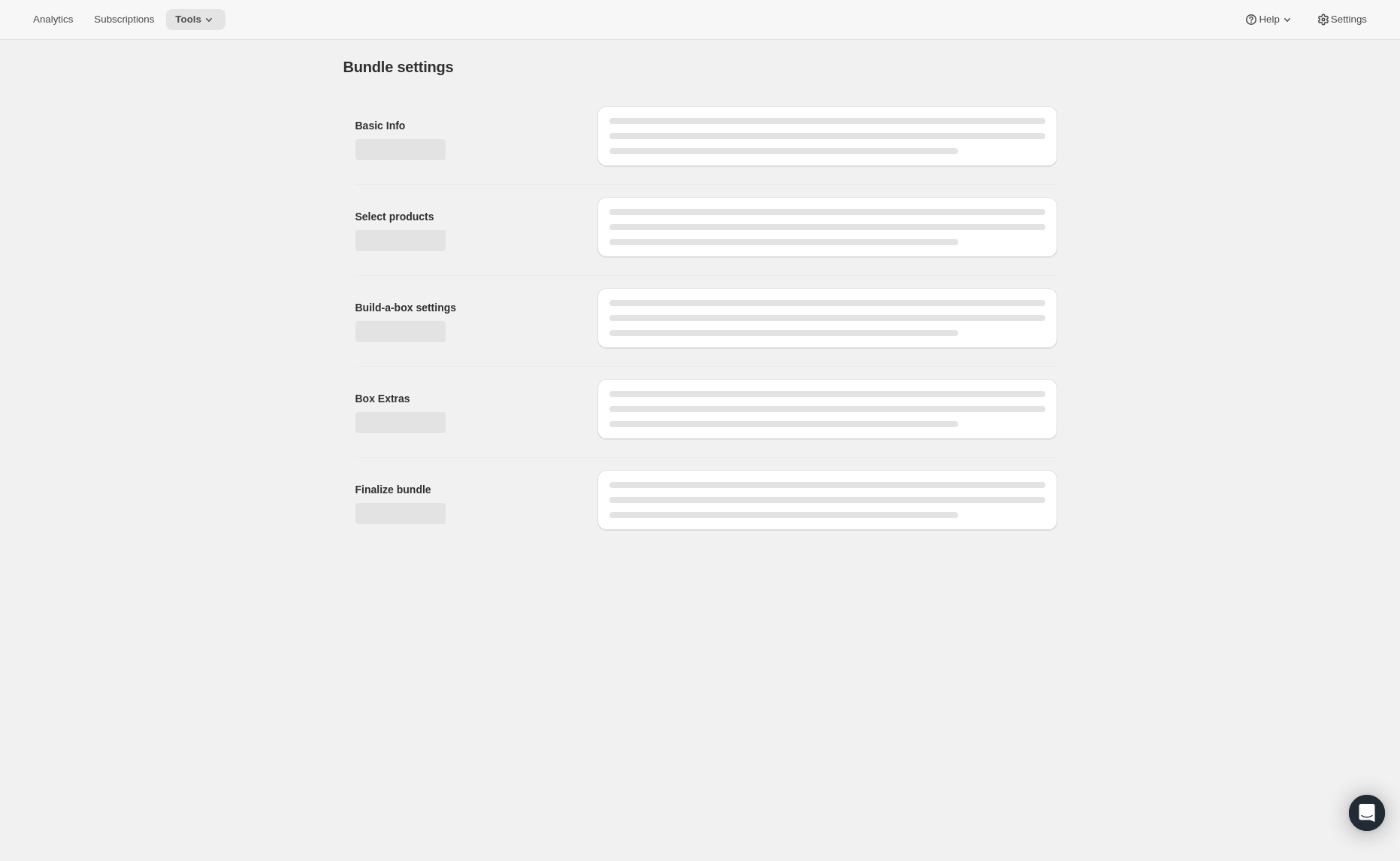
type input "0"
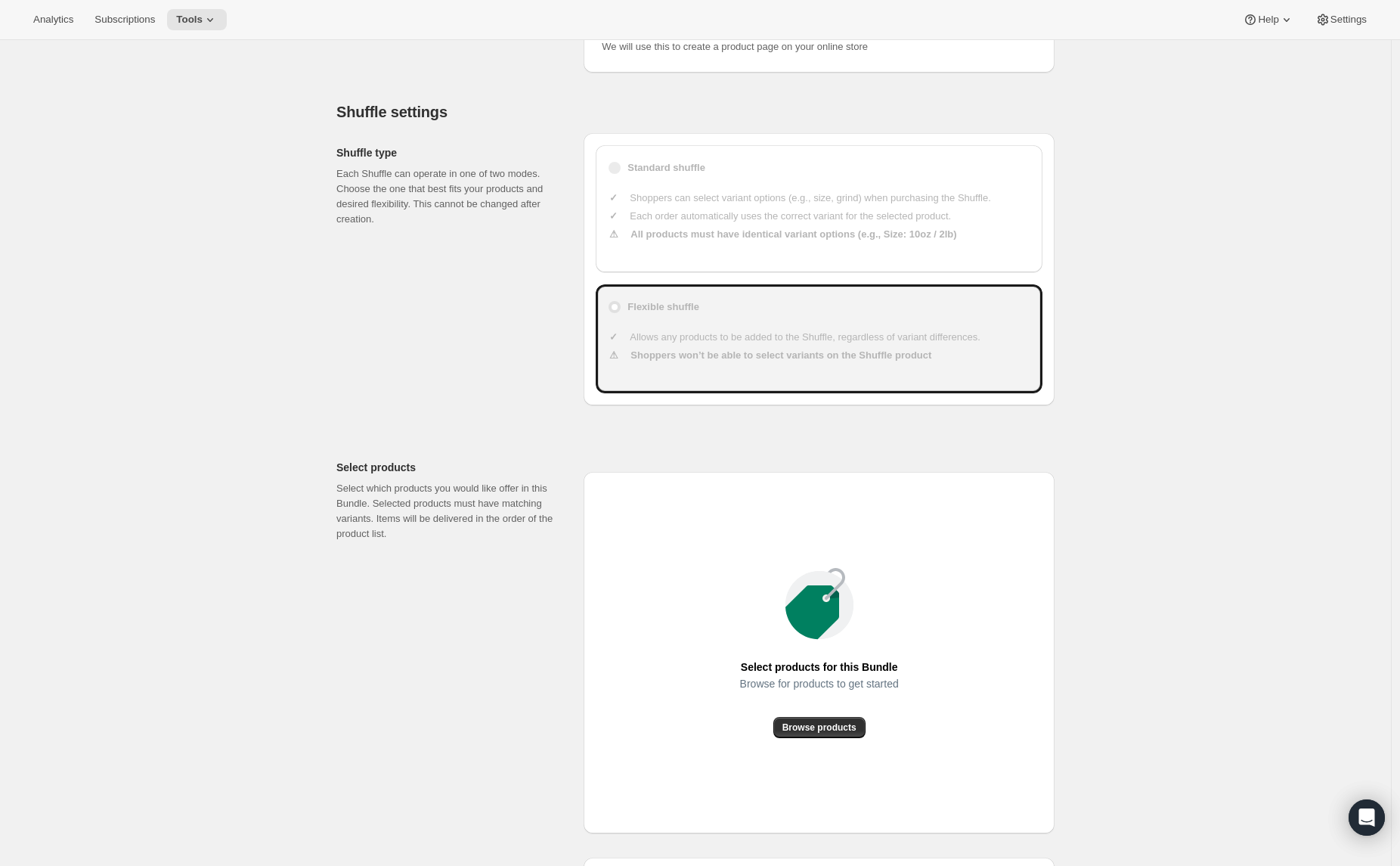
scroll to position [850, 0]
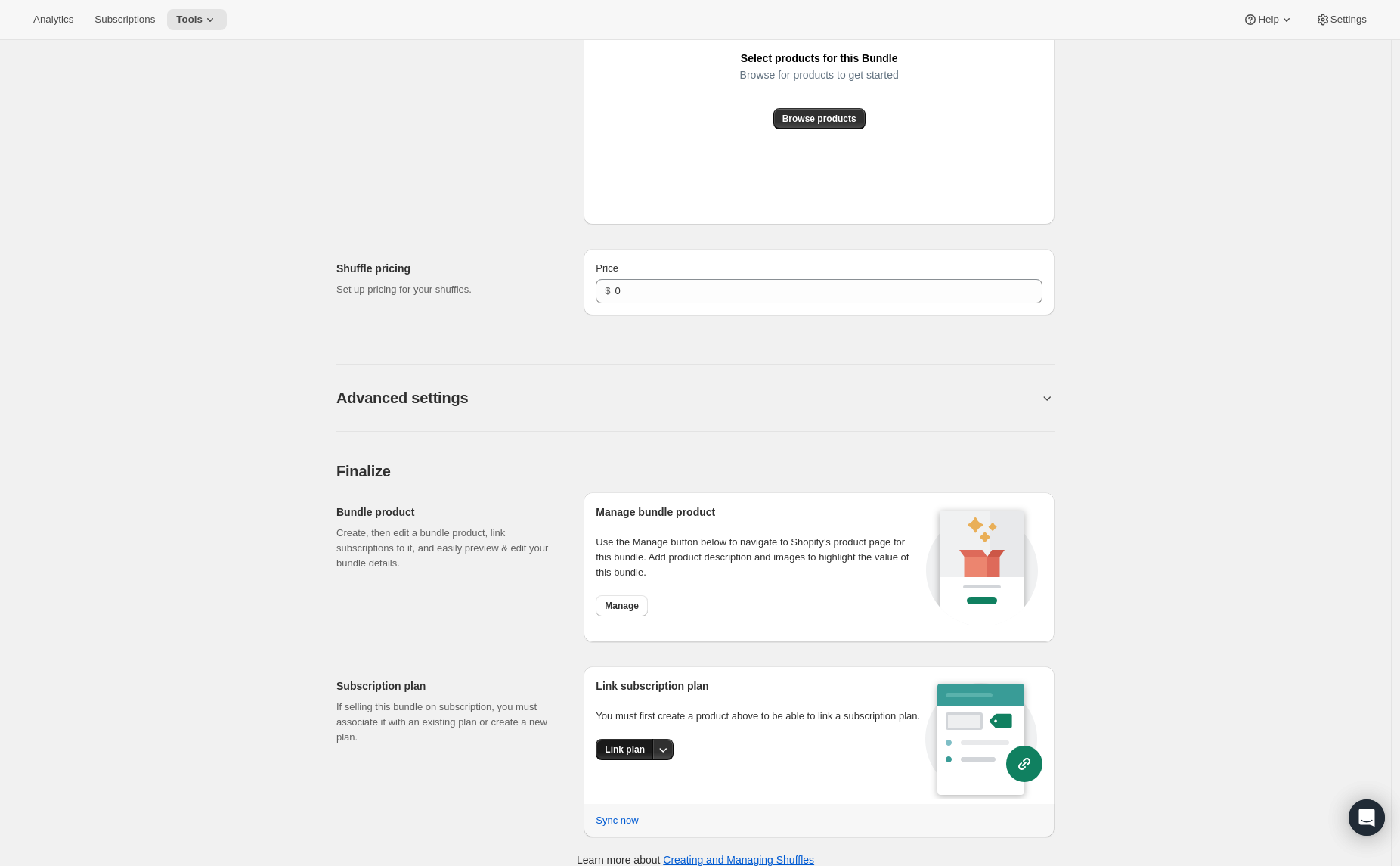
click at [640, 755] on span "Link plan" at bounding box center [625, 750] width 40 height 12
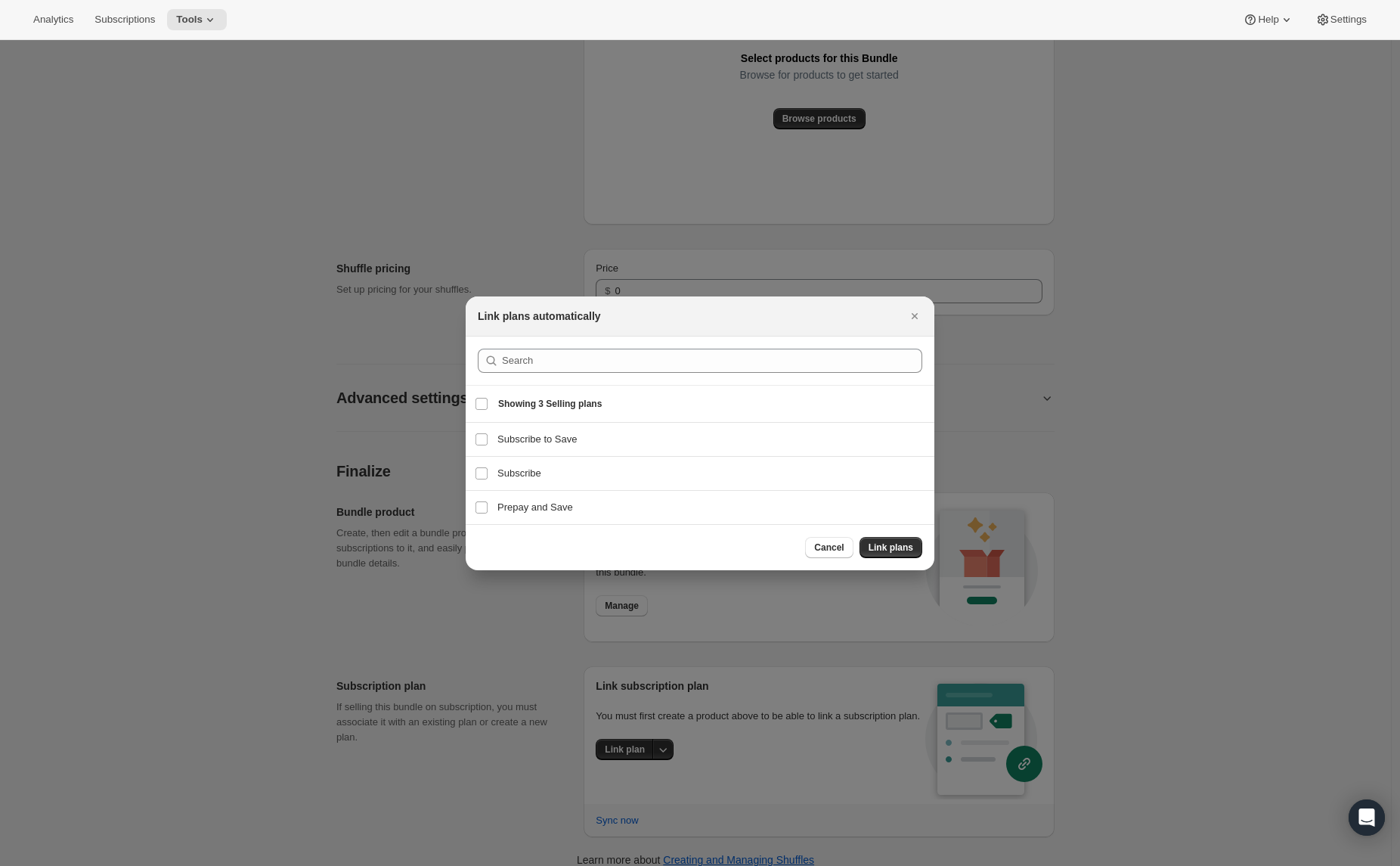
scroll to position [0, 0]
click at [518, 515] on div "Prepay and Save Prepay and Save" at bounding box center [700, 507] width 469 height 33
checkbox input "true"
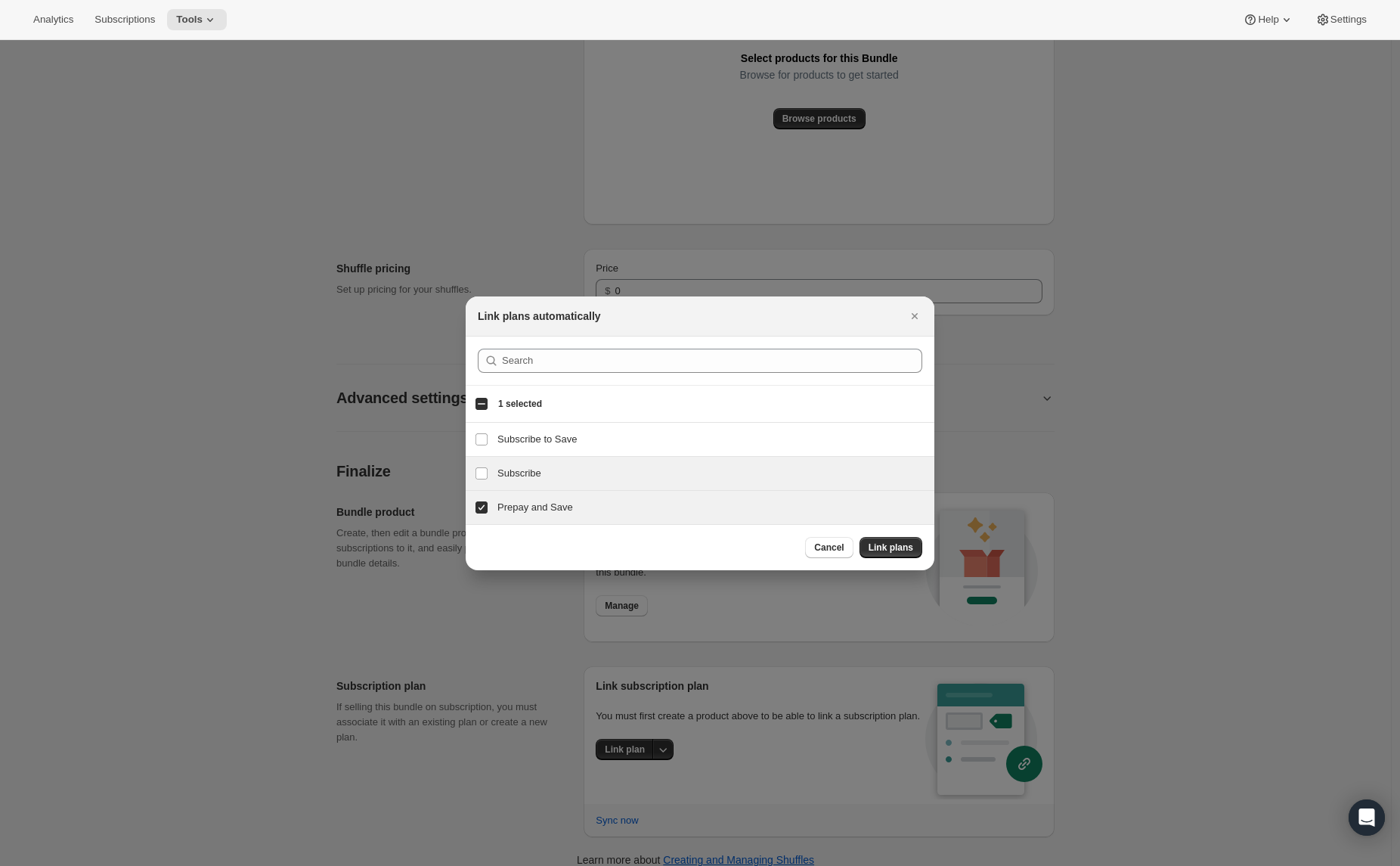
drag, startPoint x: 512, startPoint y: 462, endPoint x: 520, endPoint y: 475, distance: 15.3
click at [512, 463] on div "Subscribe Subscribe" at bounding box center [700, 473] width 469 height 33
checkbox input "true"
click at [876, 543] on span "Link plans" at bounding box center [891, 547] width 45 height 12
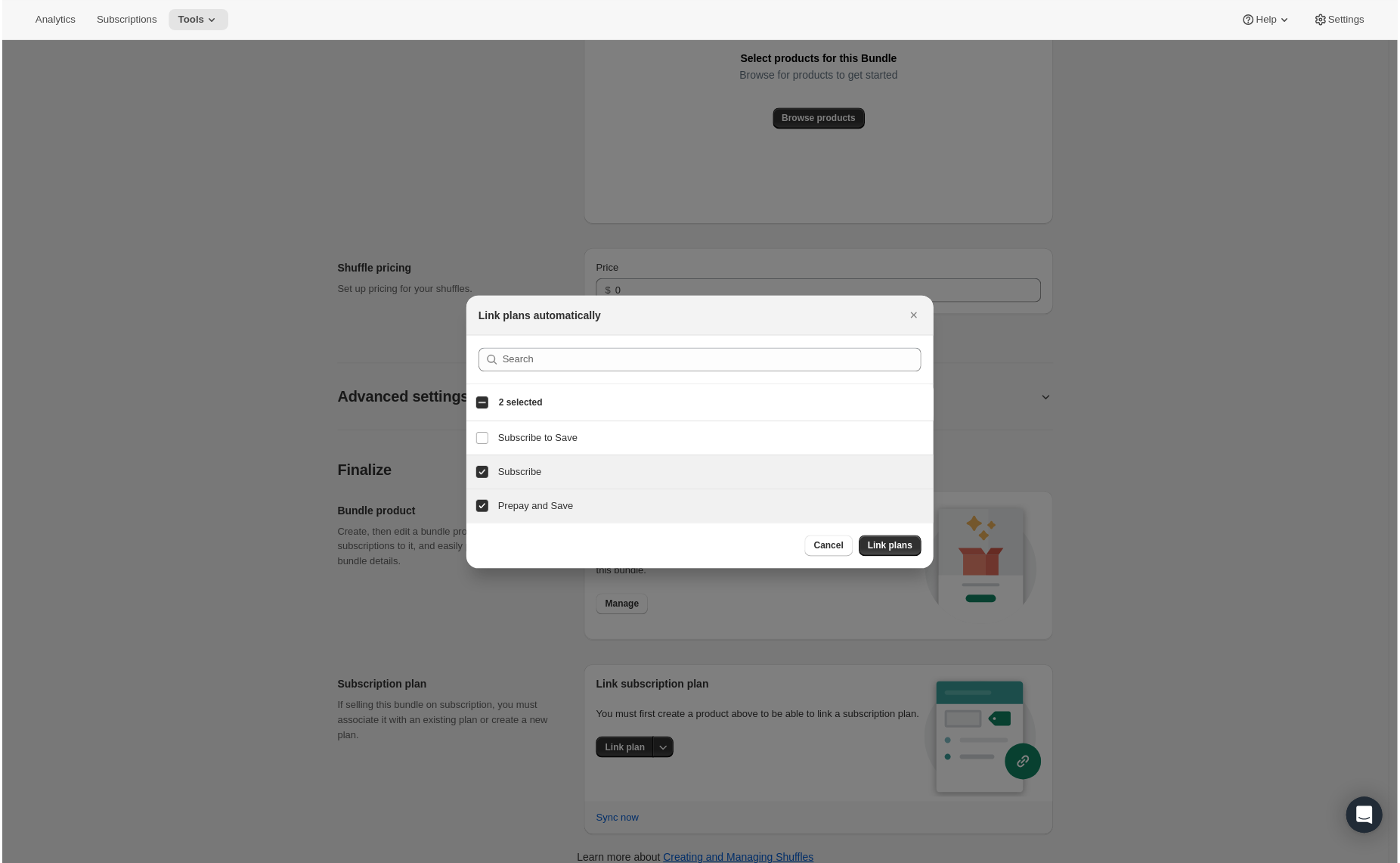
scroll to position [851, 0]
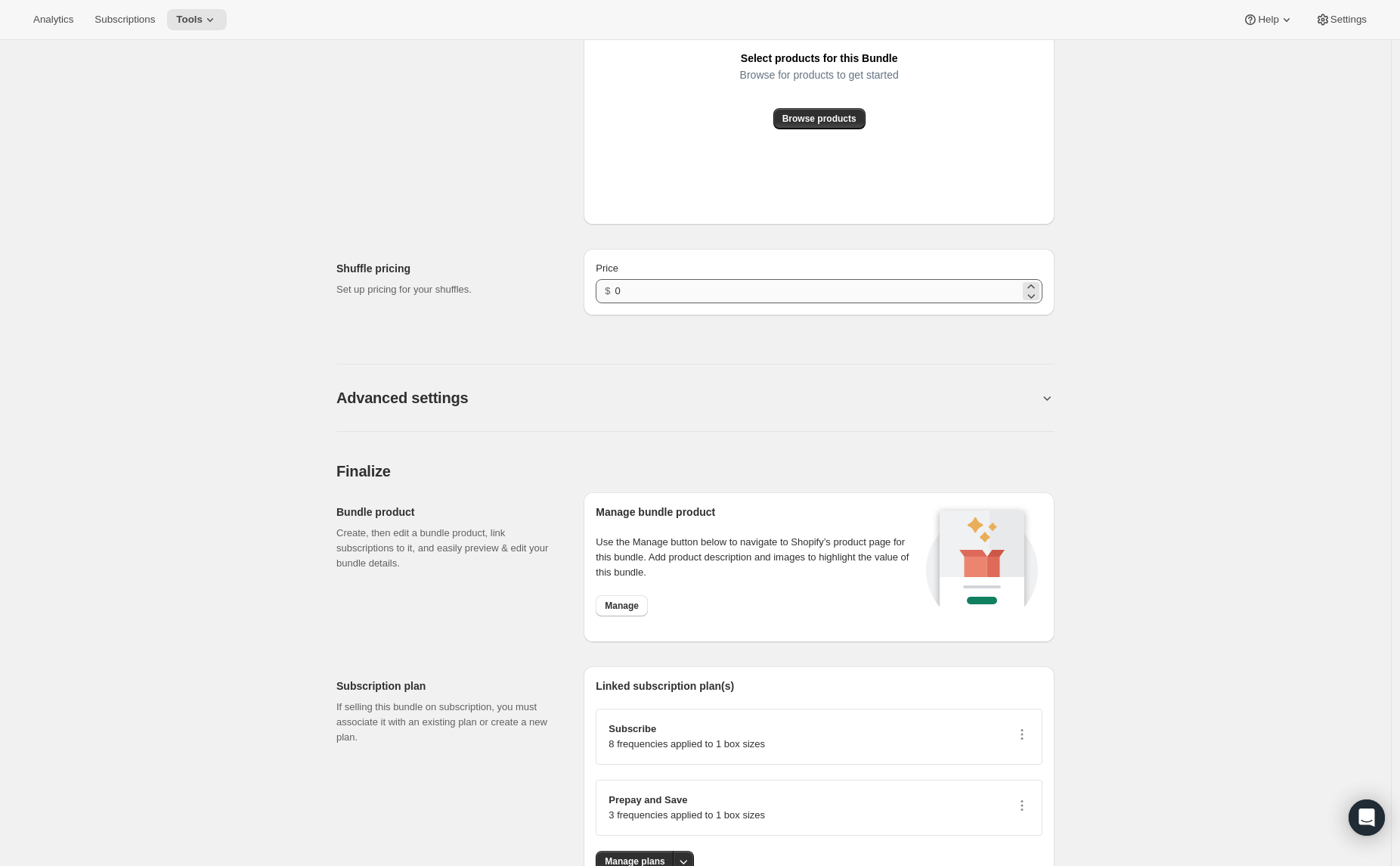
drag, startPoint x: 648, startPoint y: 276, endPoint x: 646, endPoint y: 285, distance: 9.2
click at [648, 277] on div "Price $ 0" at bounding box center [819, 282] width 447 height 42
click at [646, 285] on input "0" at bounding box center [818, 291] width 404 height 24
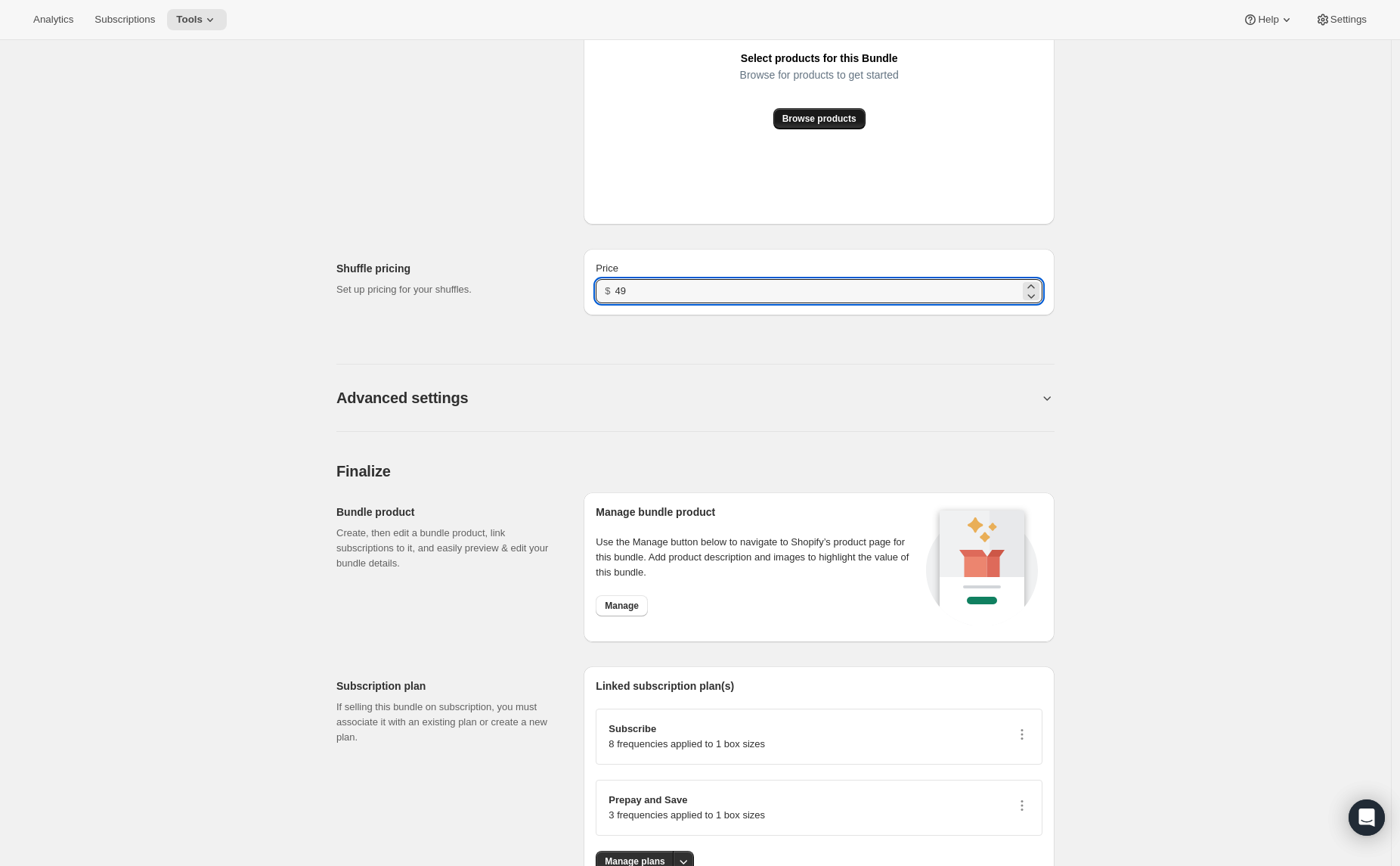
type input "49"
click at [799, 121] on span "Browse products" at bounding box center [819, 119] width 74 height 12
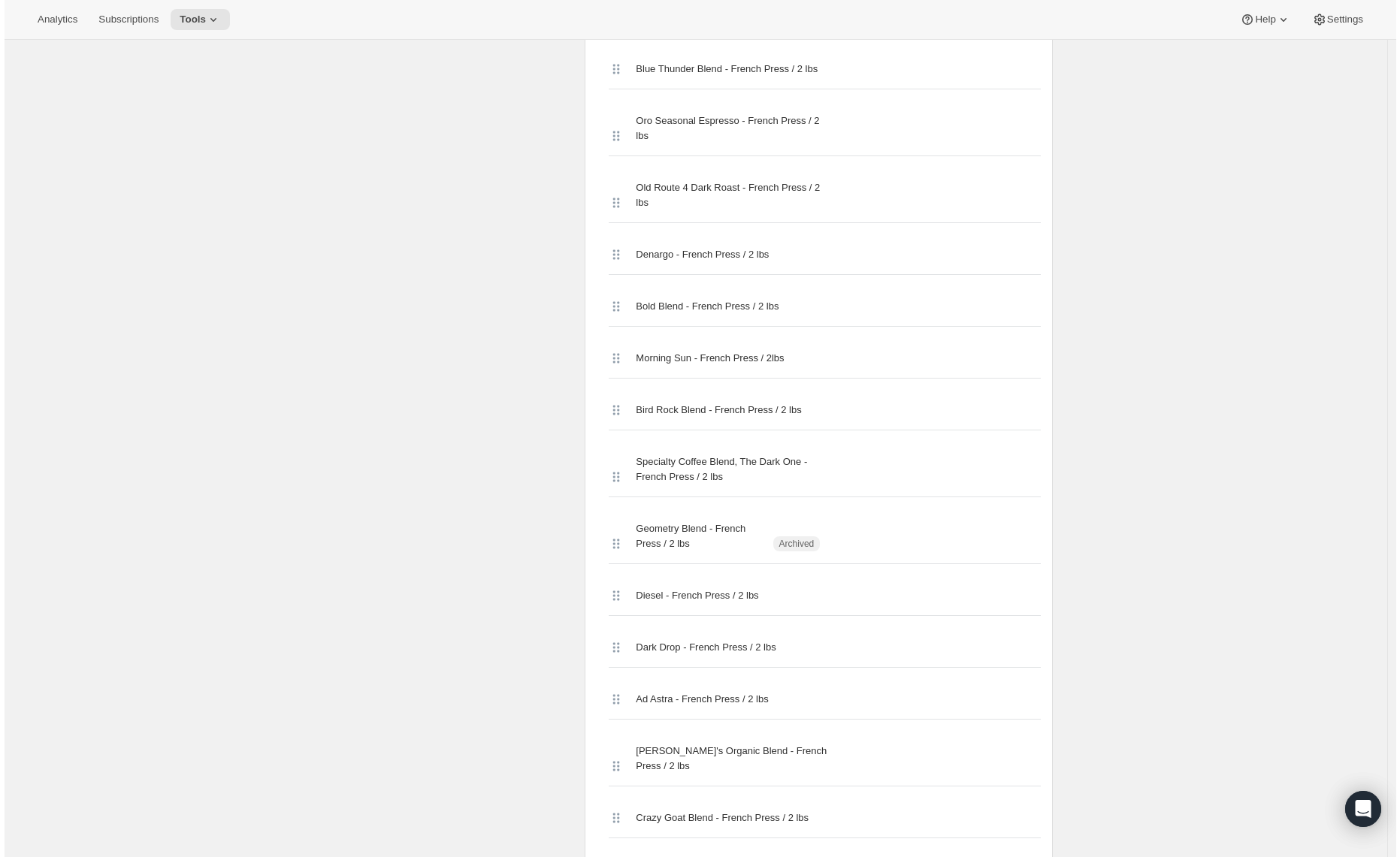
scroll to position [0, 0]
